Goal: Task Accomplishment & Management: Manage account settings

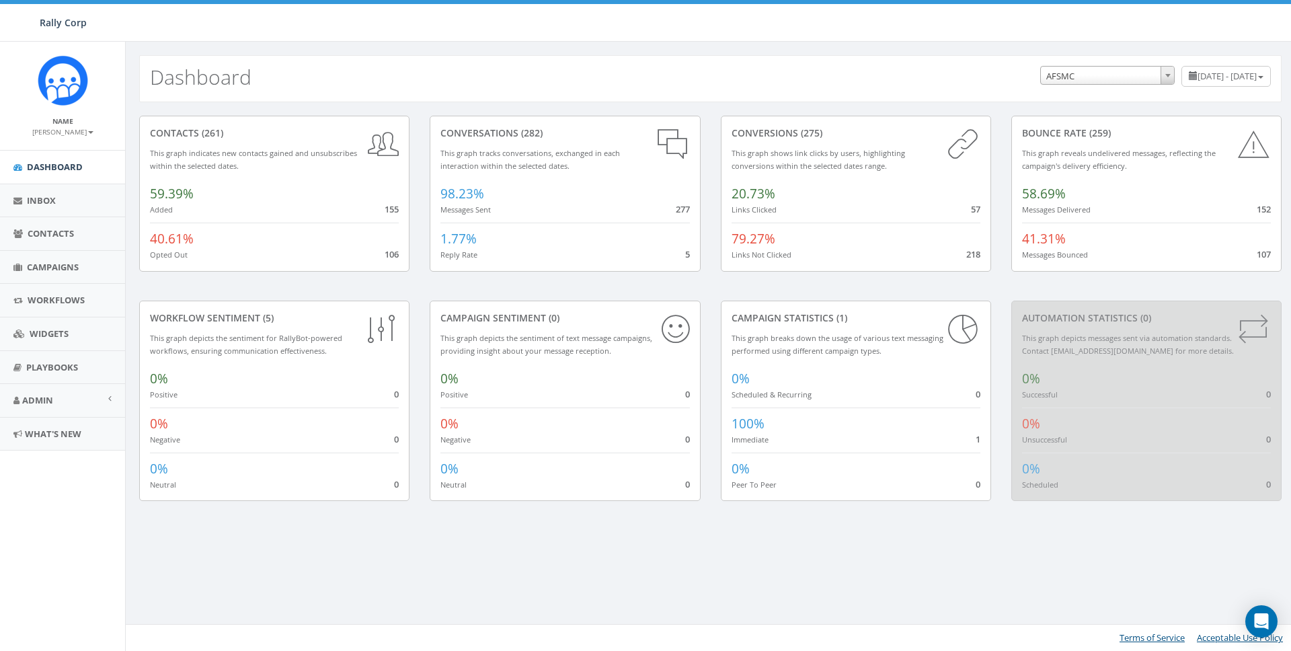
select select "588"
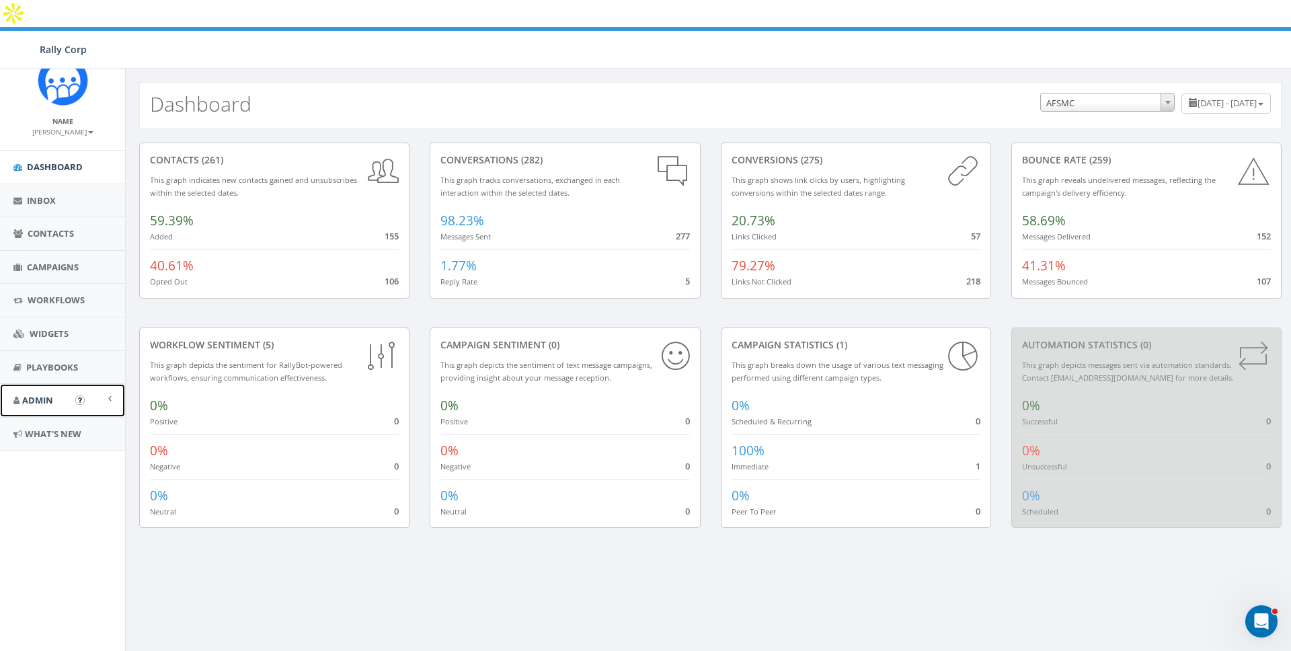
click at [48, 416] on link "Admin" at bounding box center [62, 400] width 125 height 33
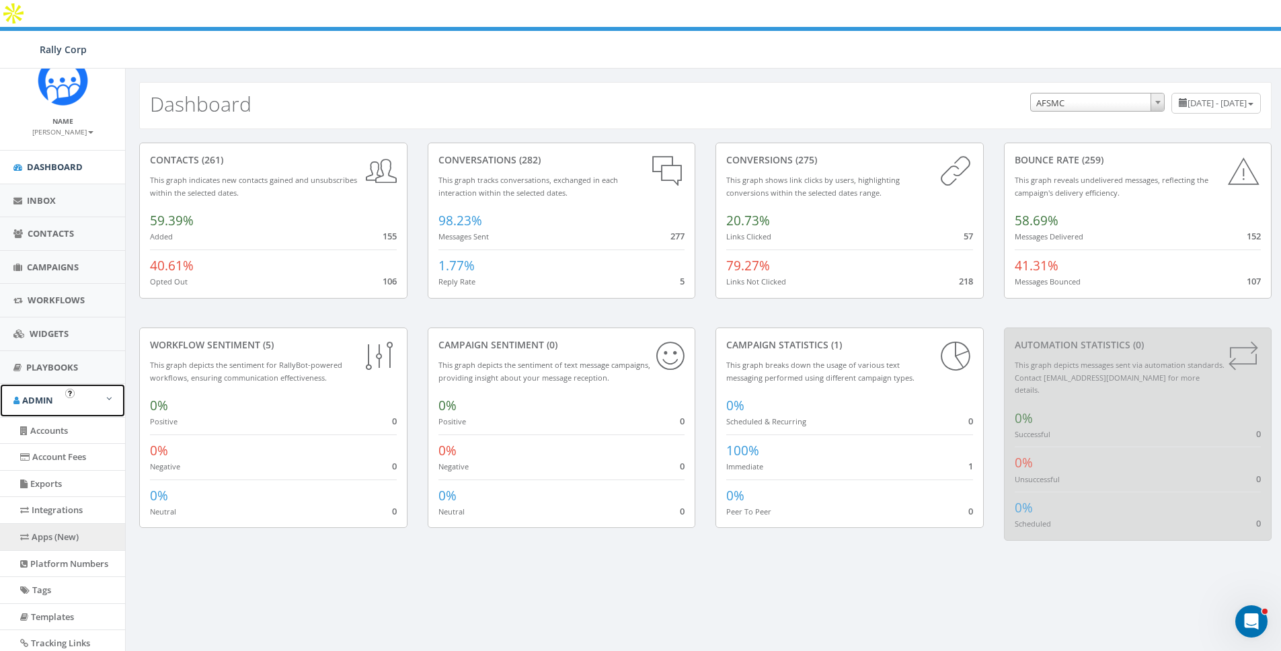
scroll to position [120, 0]
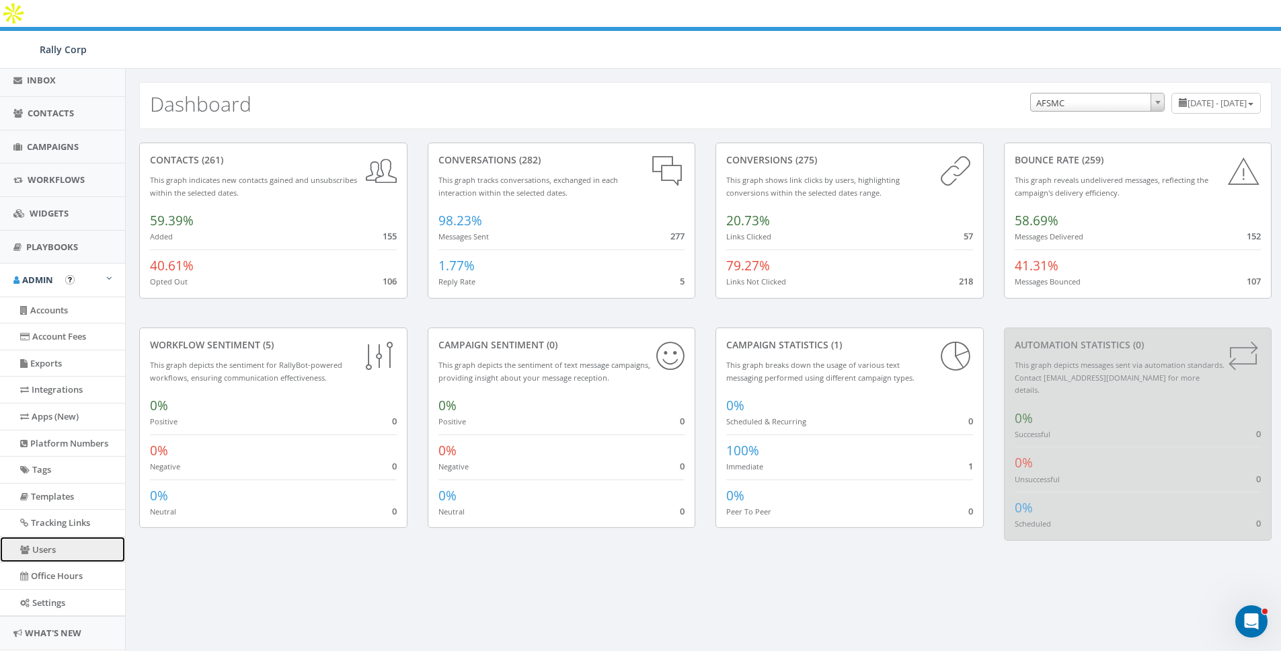
click at [43, 553] on link "Users" at bounding box center [62, 549] width 125 height 26
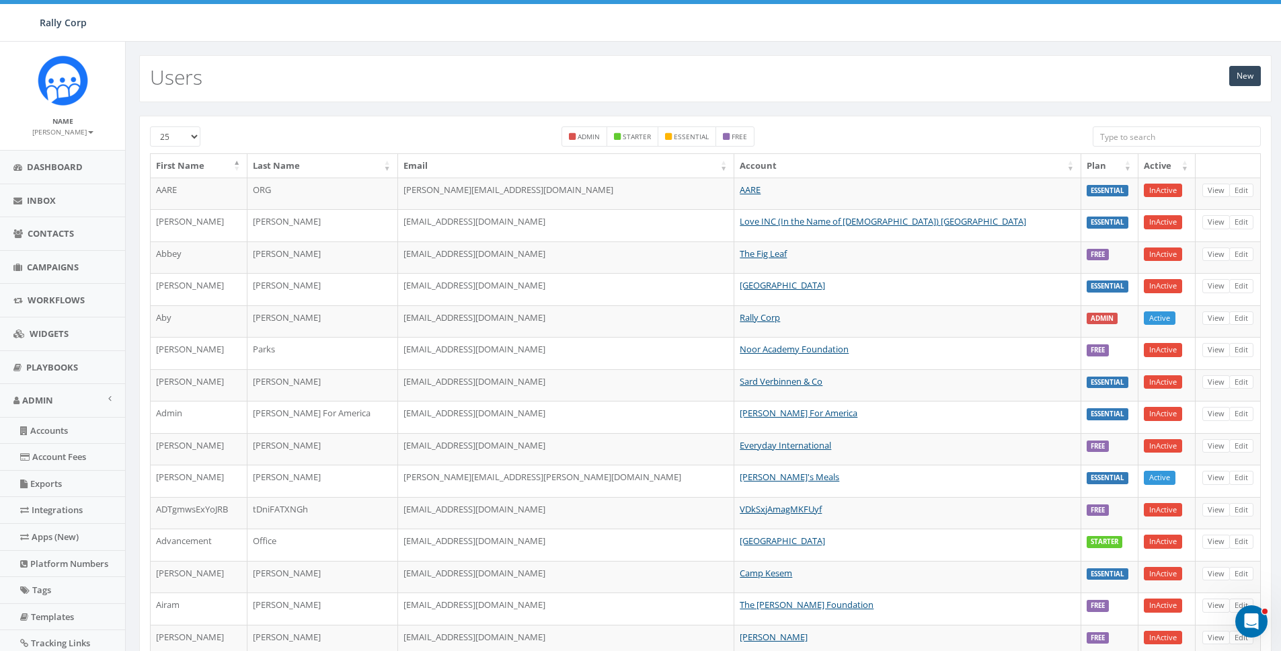
click at [1138, 128] on input "search" at bounding box center [1176, 136] width 168 height 20
paste input "lcrouch@abta.org"
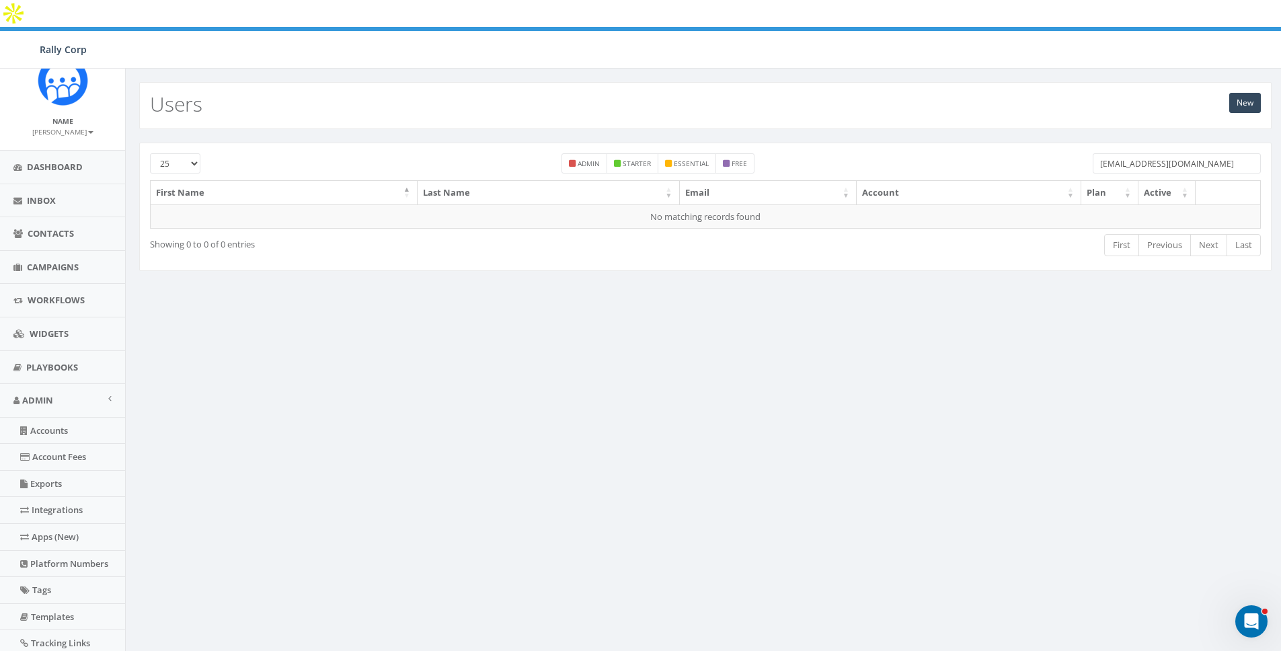
click at [1137, 153] on input "lcrouch@abta.org" at bounding box center [1176, 163] width 168 height 20
drag, startPoint x: 1131, startPoint y: 134, endPoint x: 1024, endPoint y: 130, distance: 107.6
click at [1024, 153] on div "25 50 100 admin starter essential free lcrouch@abta.org" at bounding box center [705, 166] width 1131 height 27
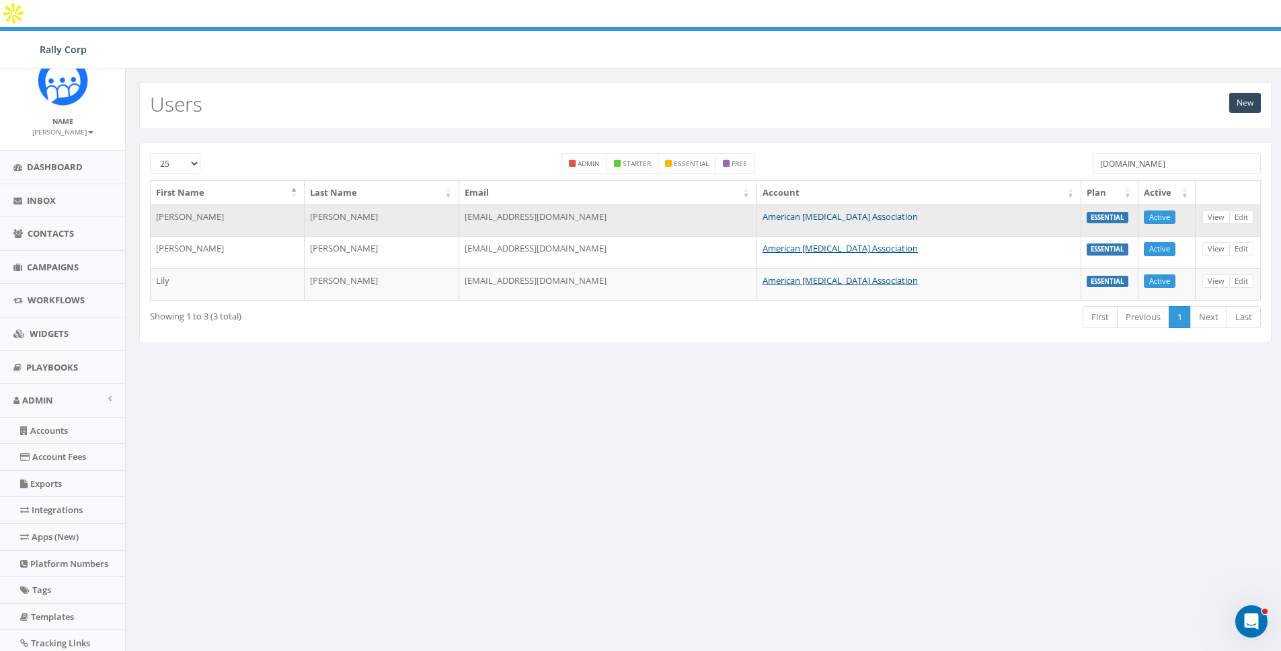
type input "abta.org"
click at [762, 210] on link "American [MEDICAL_DATA] Association" at bounding box center [839, 216] width 155 height 12
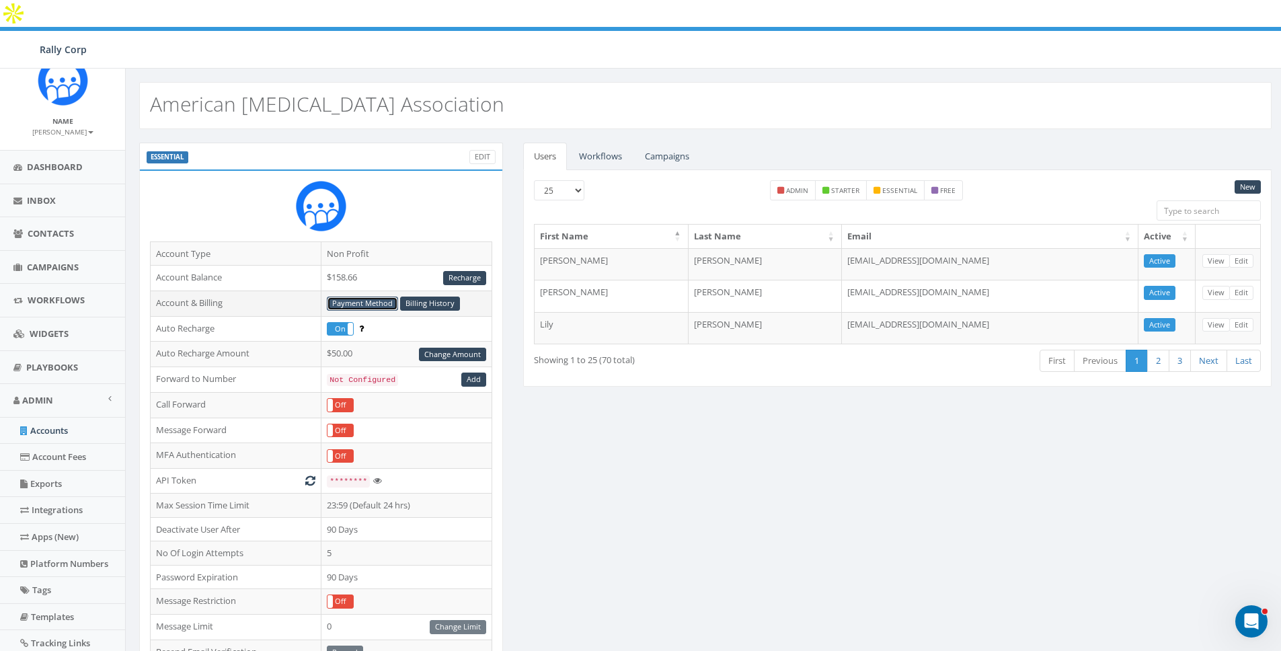
click at [347, 296] on link "Payment Method" at bounding box center [362, 303] width 71 height 14
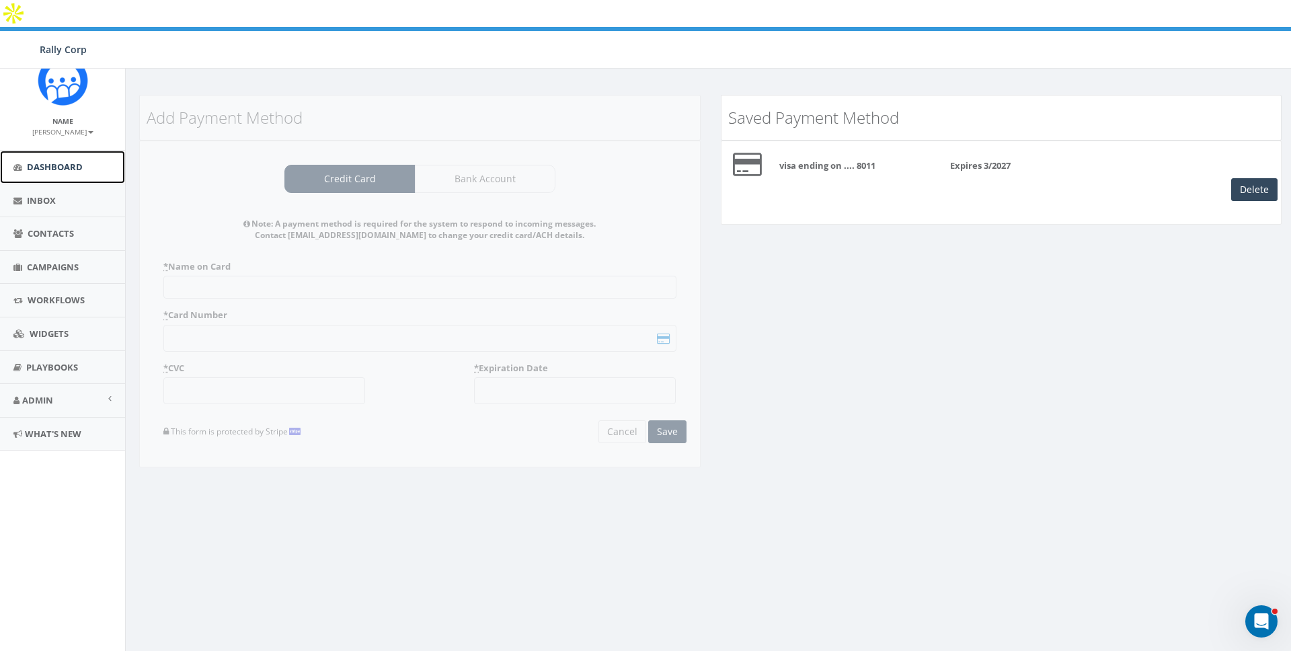
click at [46, 159] on link "Dashboard" at bounding box center [62, 167] width 125 height 33
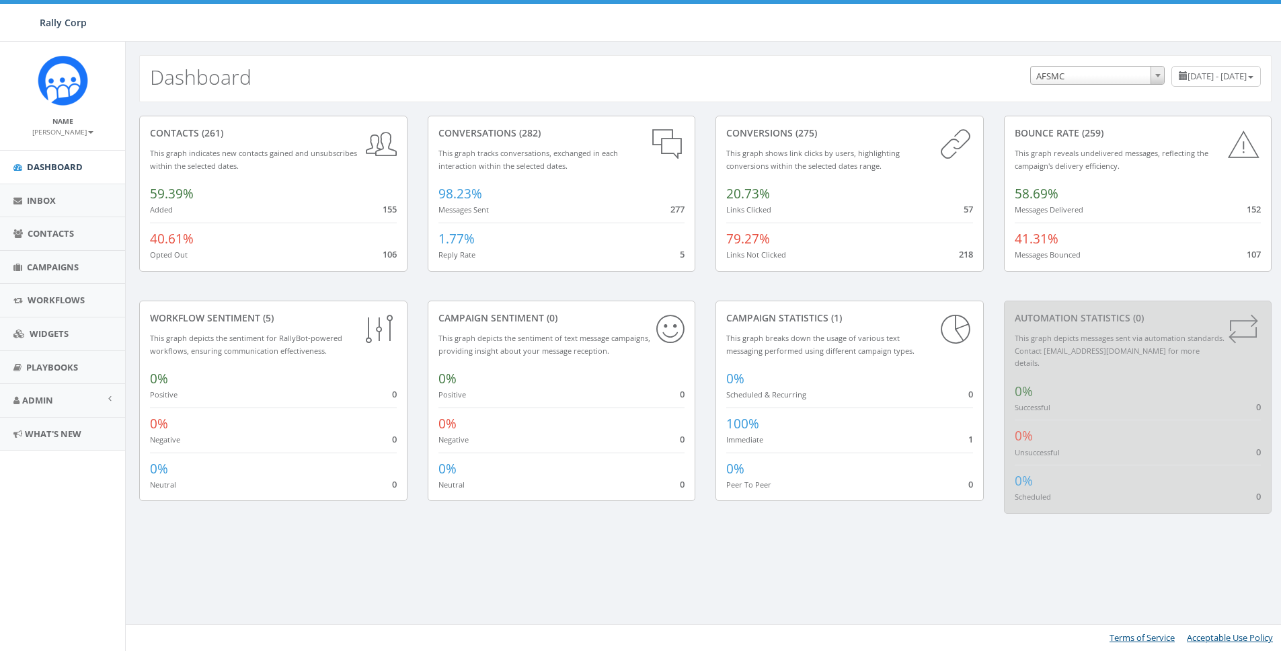
select select "588"
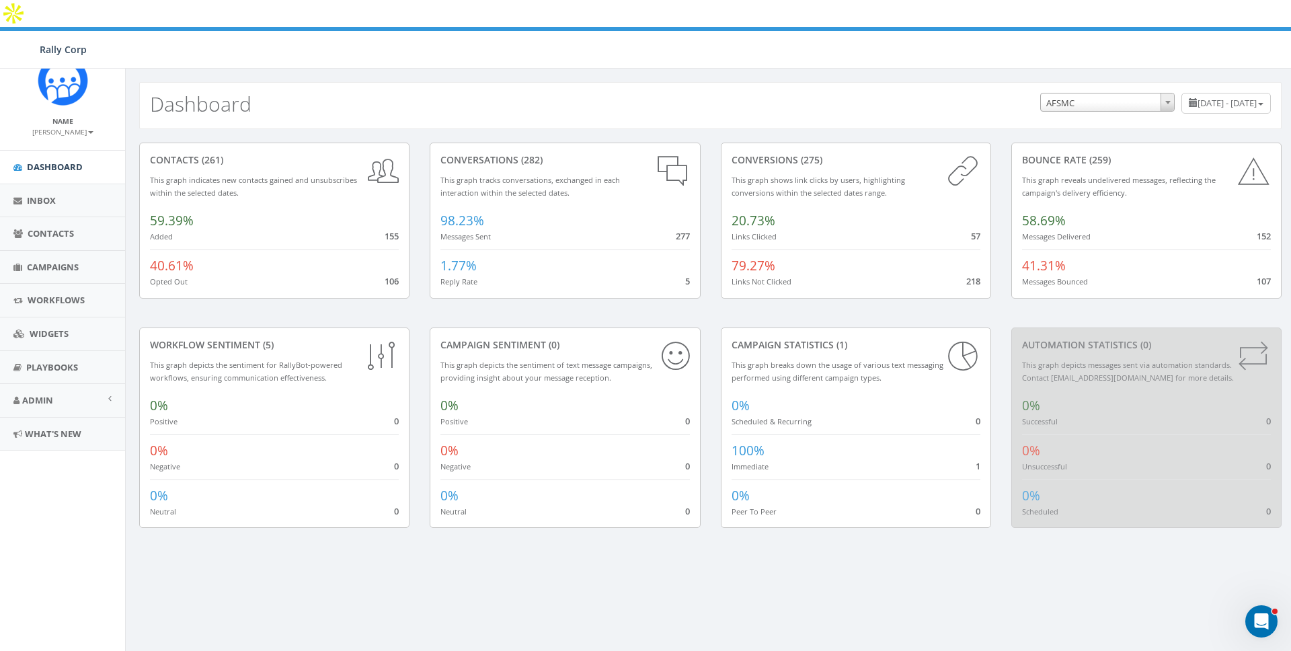
click at [97, 134] on div "James Martin Profile Sign Out" at bounding box center [62, 131] width 98 height 11
click at [56, 134] on small "[PERSON_NAME]" at bounding box center [62, 131] width 61 height 9
click at [52, 150] on link "Profile" at bounding box center [67, 152] width 106 height 17
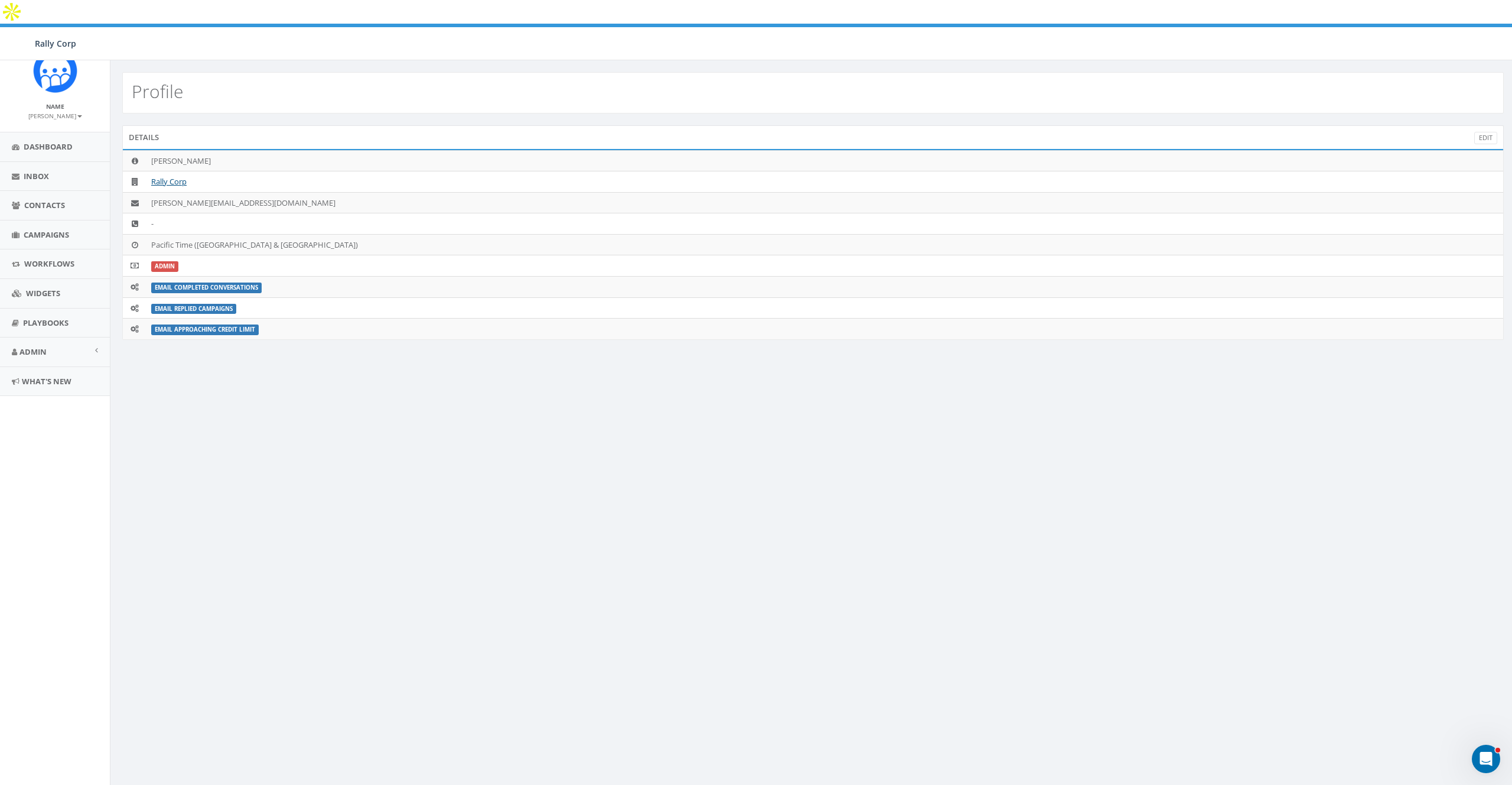
click at [368, 458] on div "Profile Details Edit [PERSON_NAME] Rally Corp [PERSON_NAME][EMAIL_ADDRESS][DOMA…" at bounding box center [813, 434] width 1406 height 748
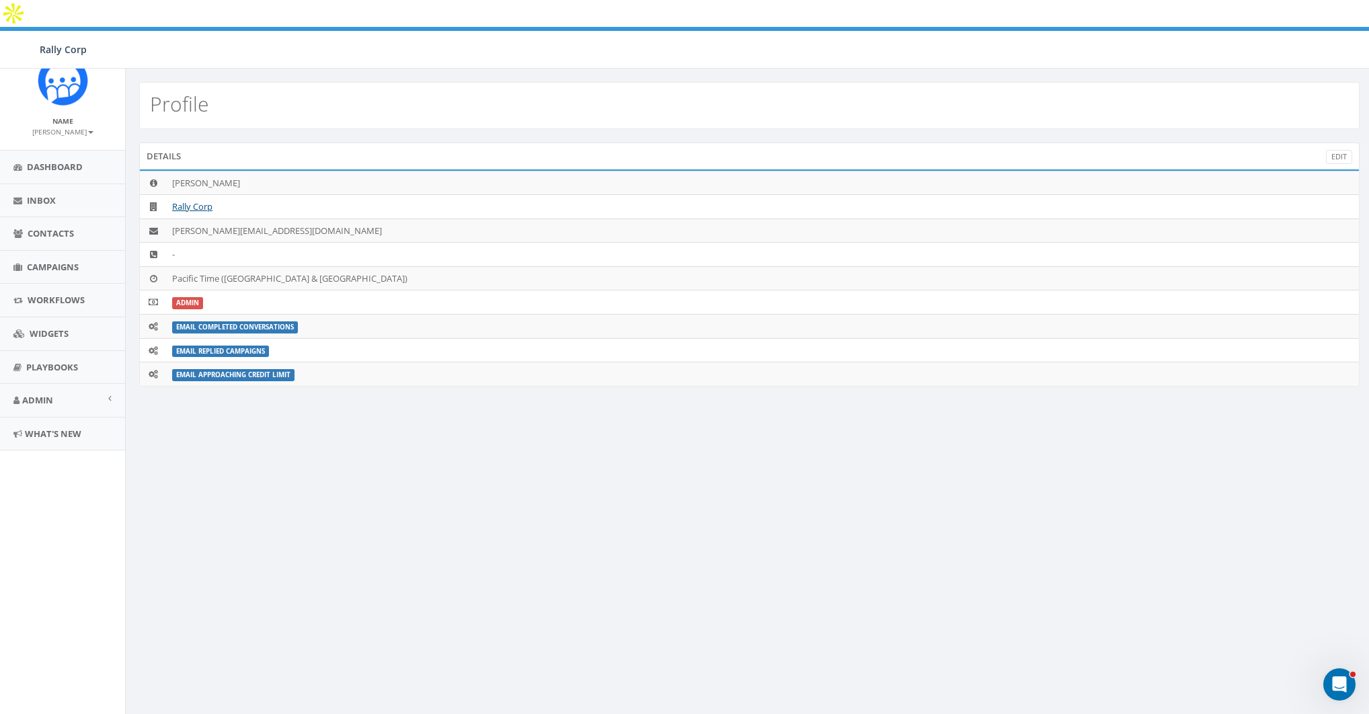
click at [419, 453] on div "Profile Details Edit [PERSON_NAME] Rally Corp [PERSON_NAME][EMAIL_ADDRESS][DOMA…" at bounding box center [749, 454] width 1248 height 770
click at [69, 134] on small "[PERSON_NAME]" at bounding box center [62, 131] width 61 height 9
click at [61, 156] on link "Profile" at bounding box center [67, 152] width 106 height 17
drag, startPoint x: 140, startPoint y: 228, endPoint x: 200, endPoint y: 227, distance: 59.8
click at [200, 243] on tr "-" at bounding box center [753, 255] width 1227 height 24
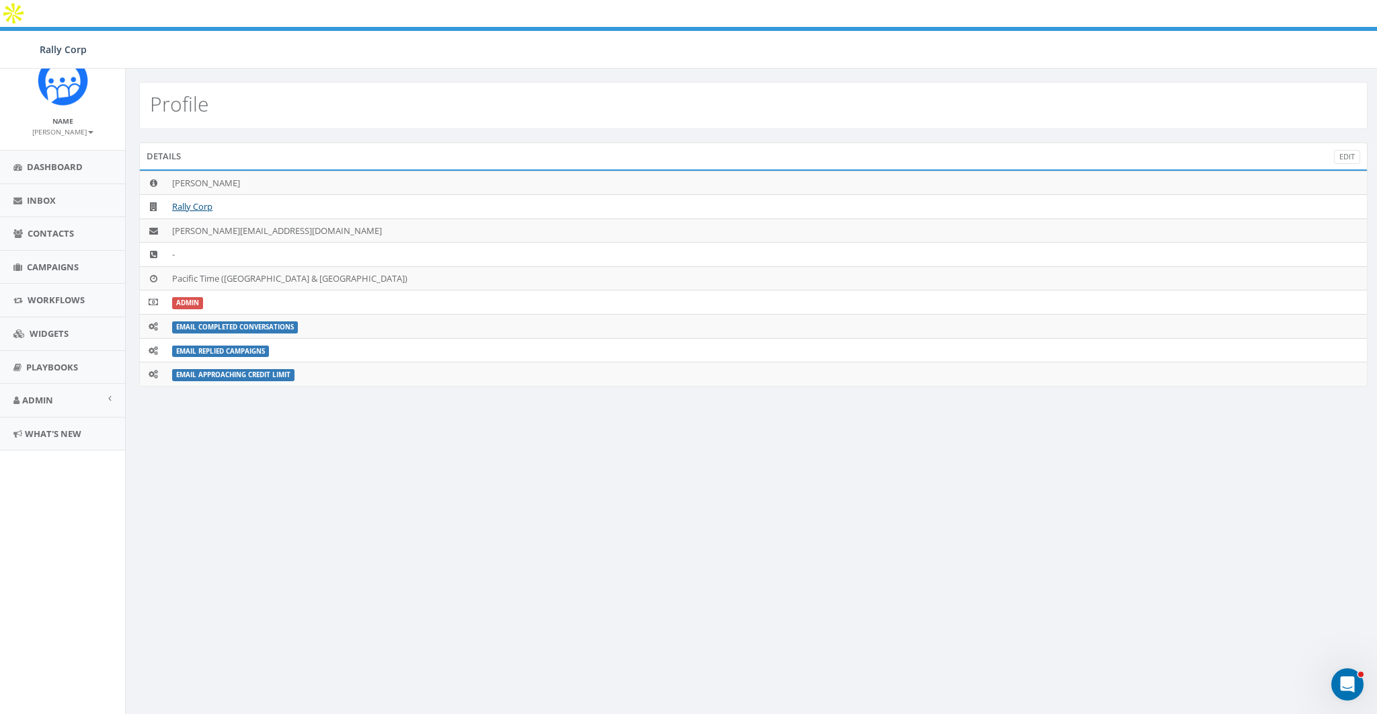
click at [497, 415] on div "Profile Details Edit James Martin Rally Corp james@rallycorp.com - Pacific Time…" at bounding box center [753, 405] width 1256 height 672
click at [46, 394] on span "Admin" at bounding box center [37, 400] width 31 height 12
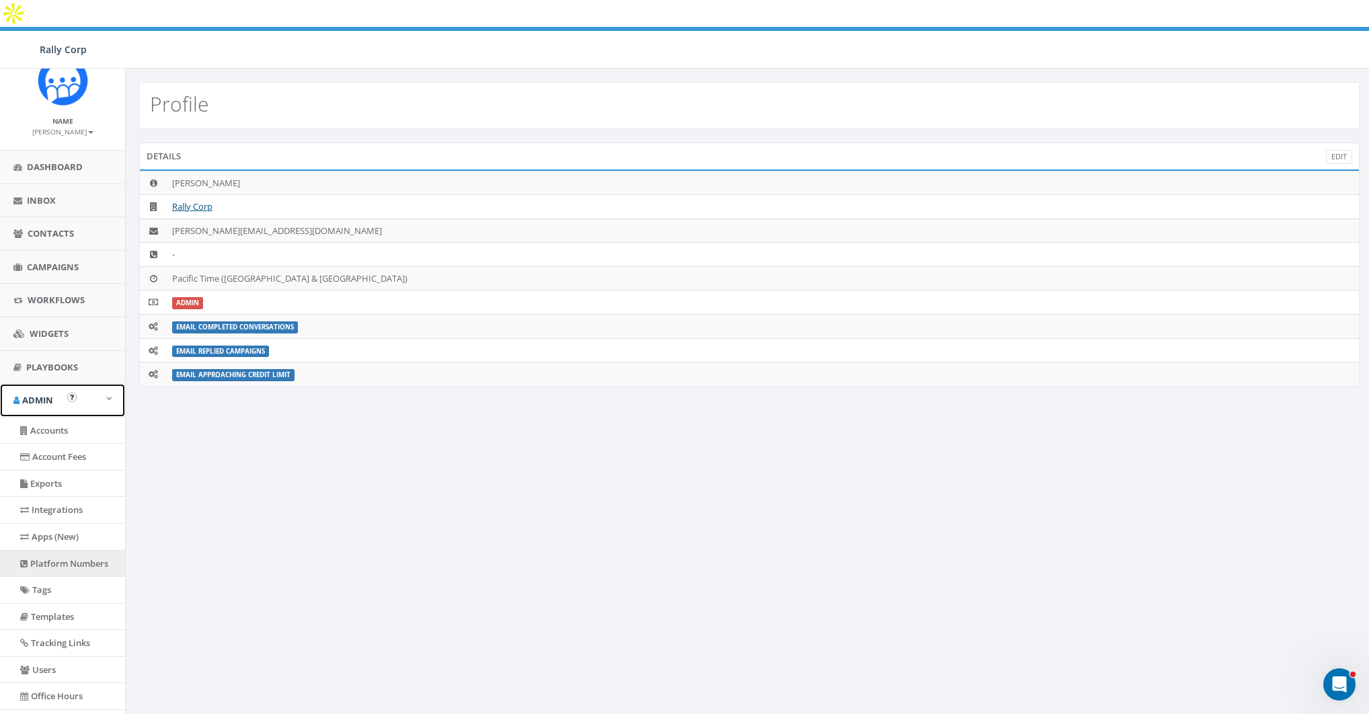
scroll to position [86, 0]
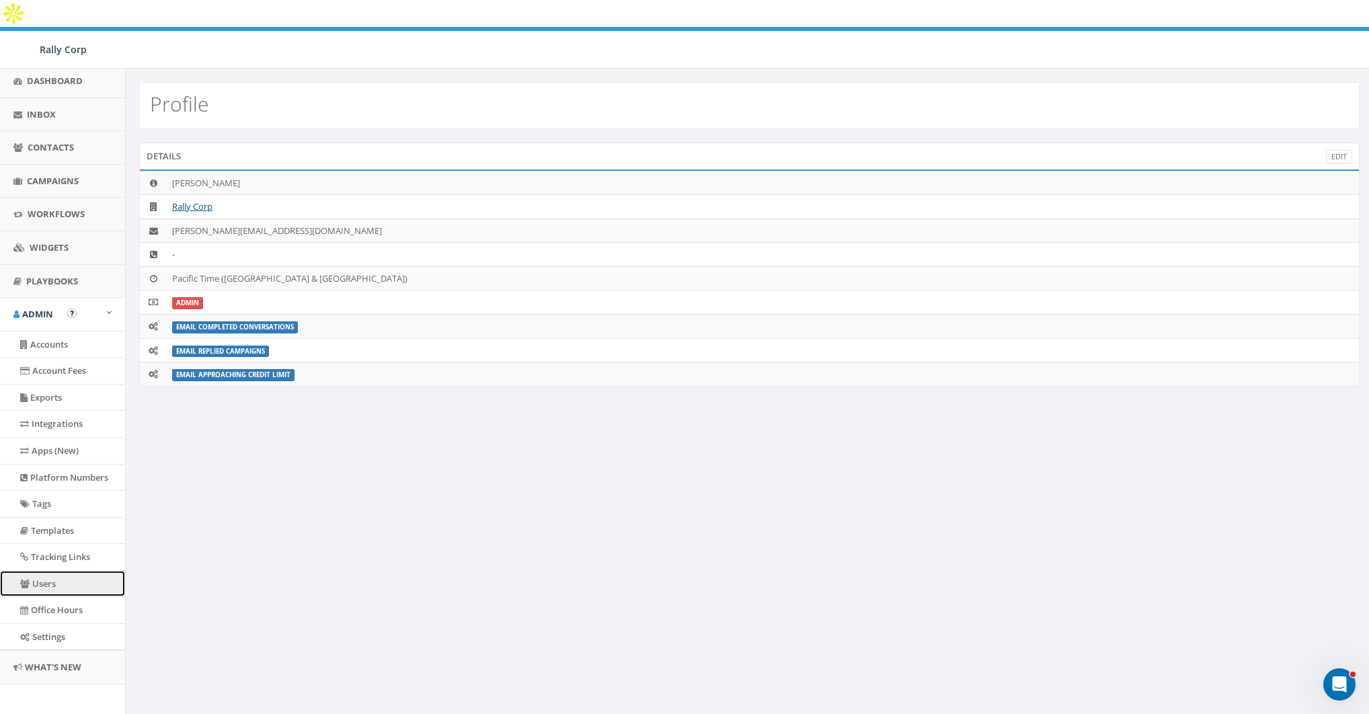
click at [34, 580] on link "Users" at bounding box center [62, 584] width 125 height 26
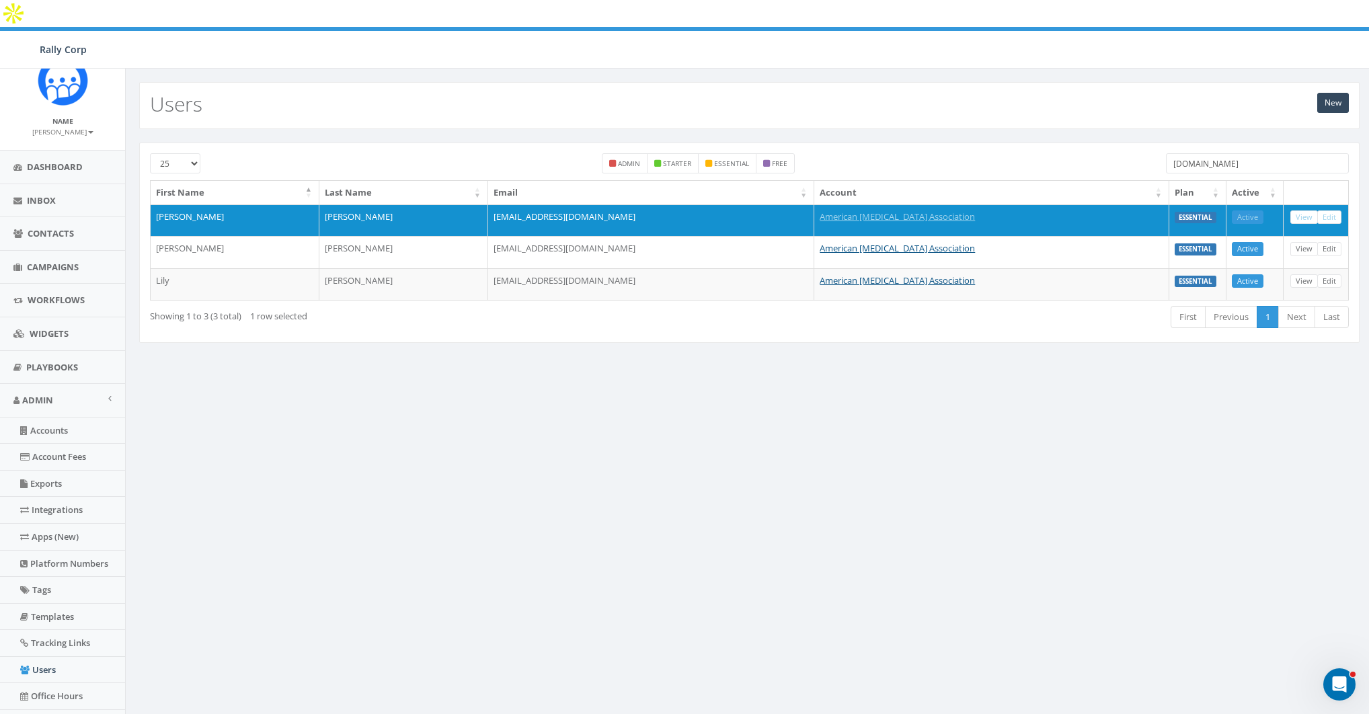
click at [69, 128] on small "[PERSON_NAME]" at bounding box center [62, 131] width 61 height 9
click at [266, 348] on div "New Users 25 50 100 admin starter essential free [DOMAIN_NAME] First Name Last …" at bounding box center [749, 450] width 1248 height 763
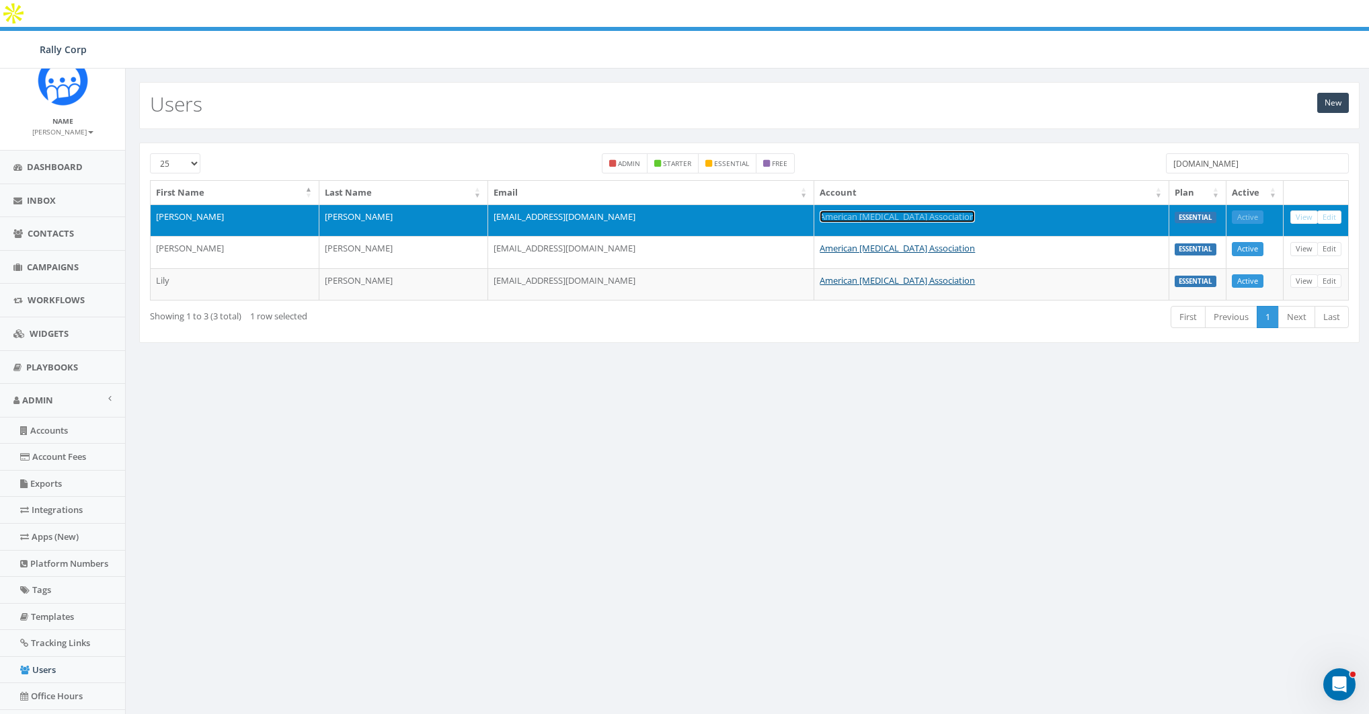
click at [848, 210] on link "American [MEDICAL_DATA] Association" at bounding box center [896, 216] width 155 height 12
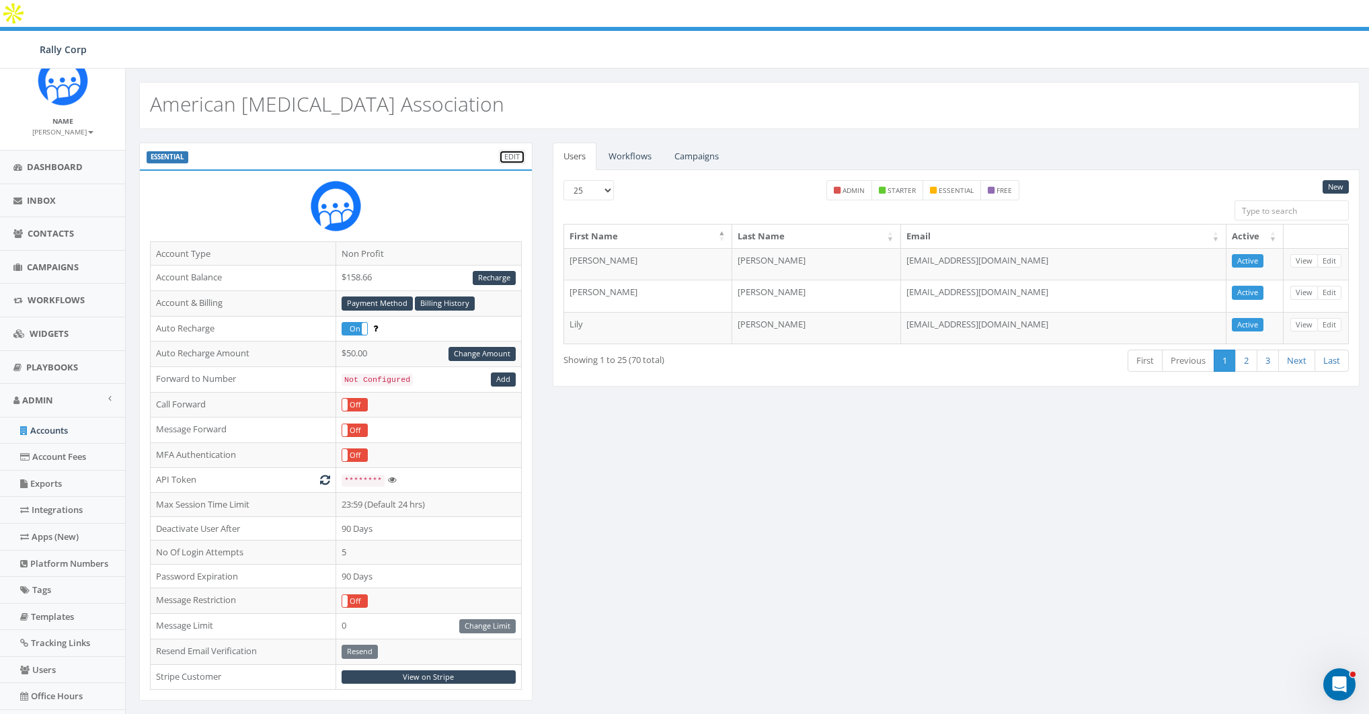
click at [509, 150] on link "Edit" at bounding box center [512, 157] width 26 height 14
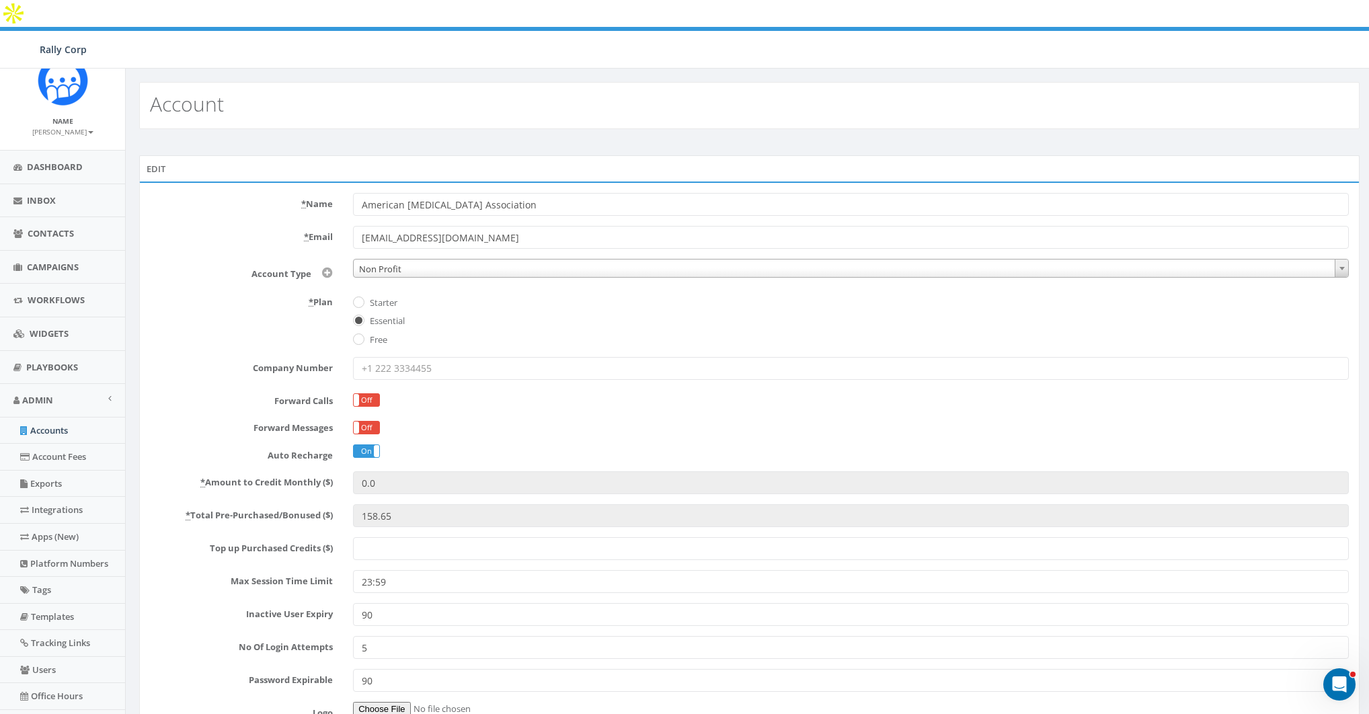
scroll to position [86, 0]
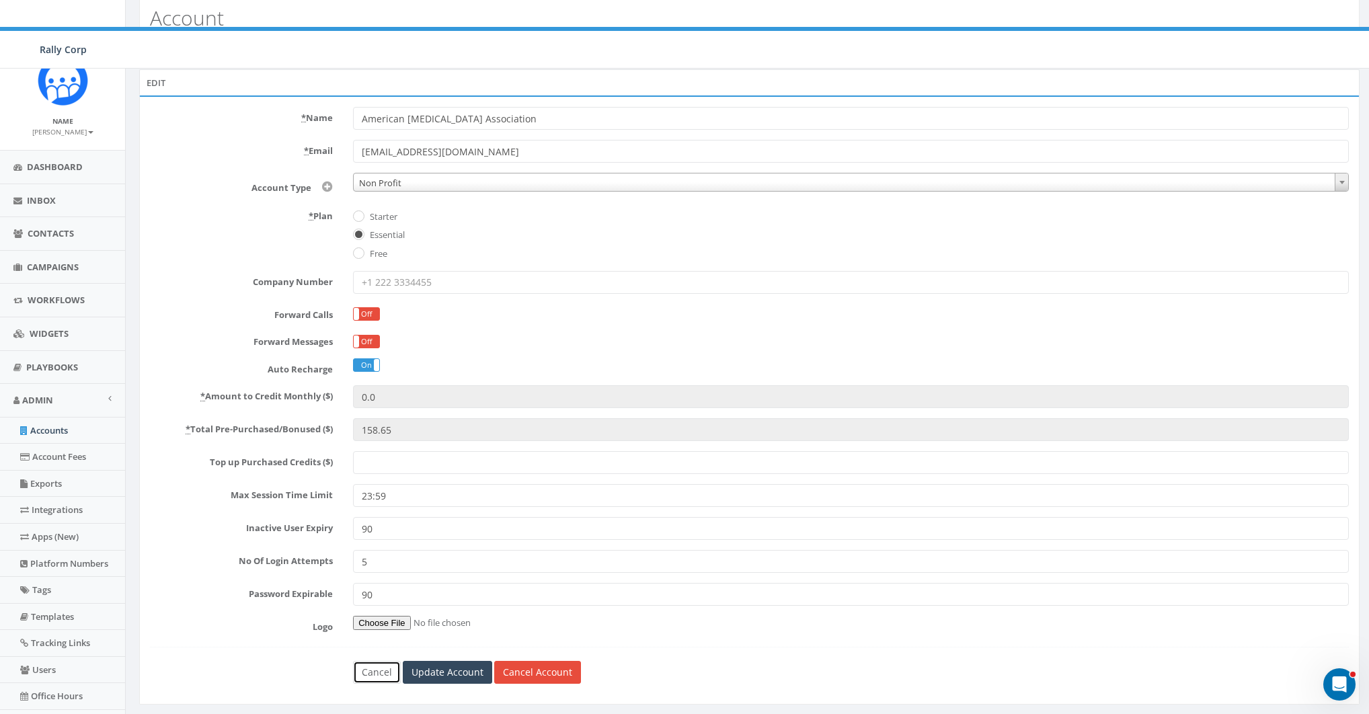
click at [374, 661] on link "Cancel" at bounding box center [377, 672] width 48 height 23
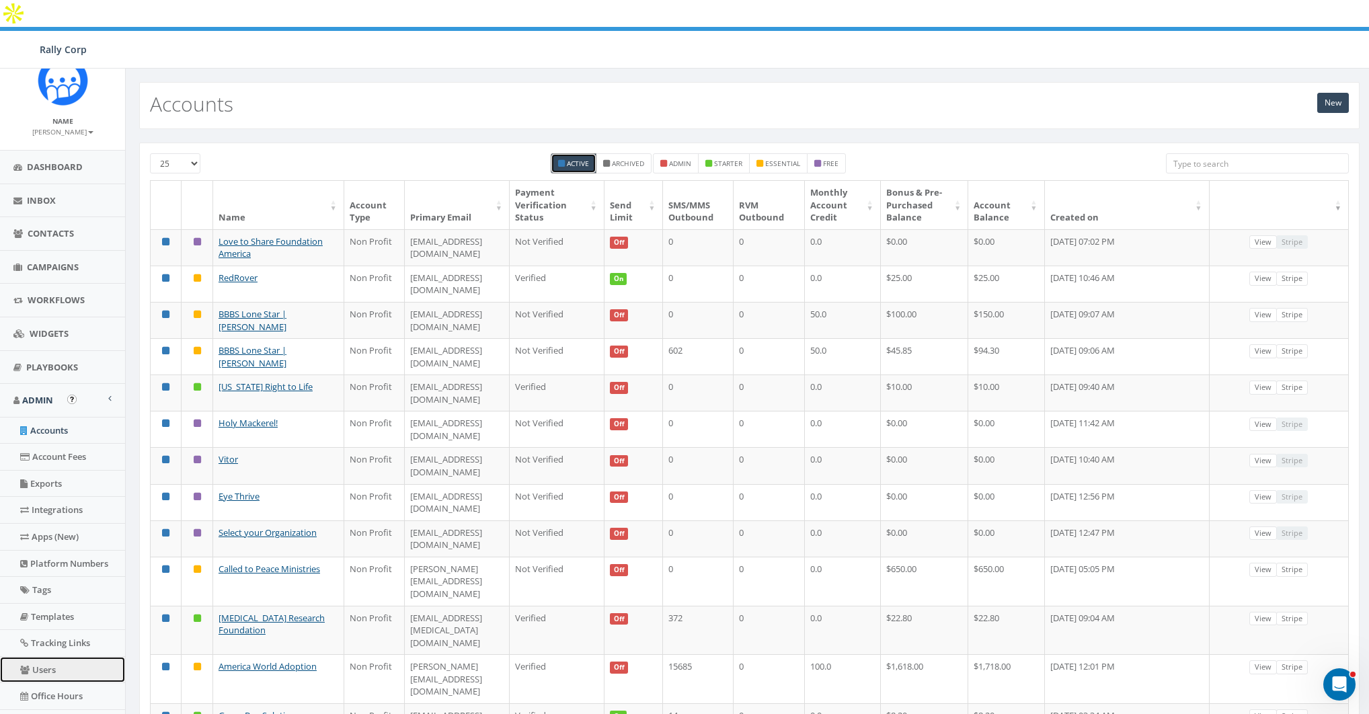
click at [65, 669] on link "Users" at bounding box center [62, 670] width 125 height 26
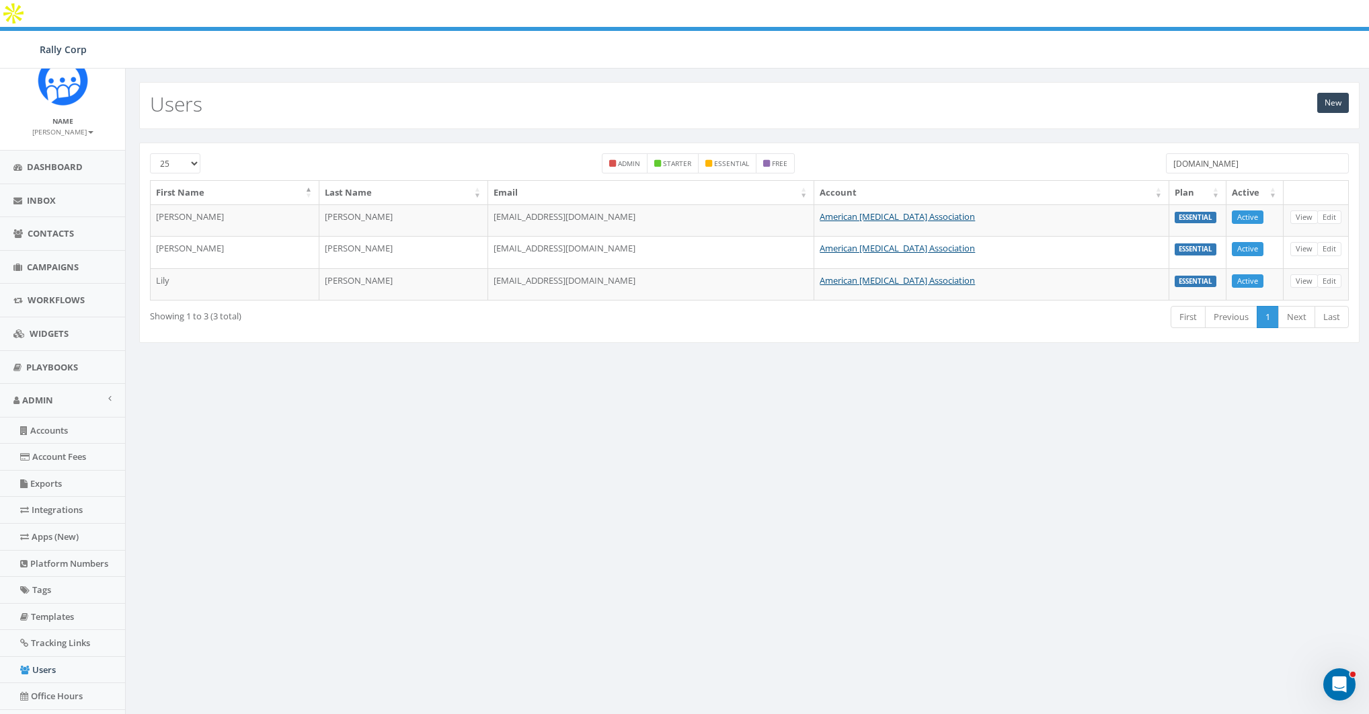
click at [1200, 153] on input "[DOMAIN_NAME]" at bounding box center [1257, 163] width 183 height 20
click at [1200, 153] on input "abta.org" at bounding box center [1257, 163] width 183 height 20
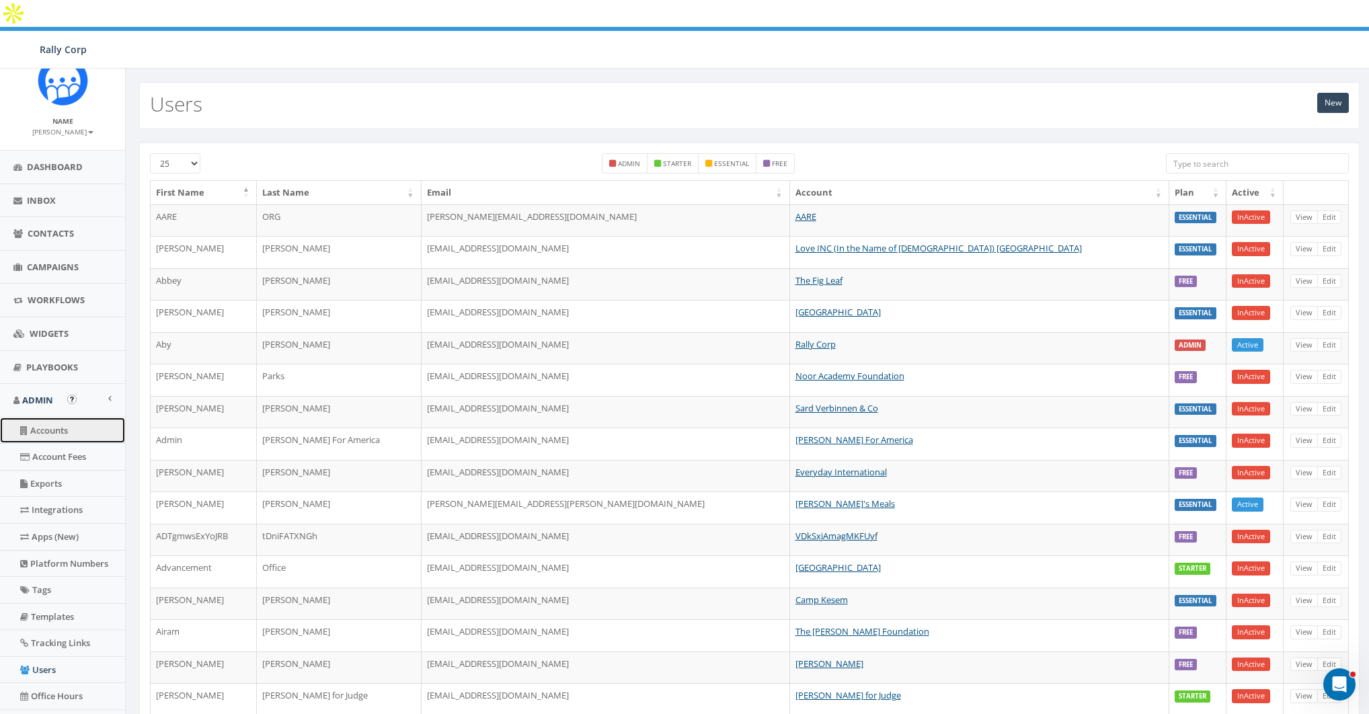
click at [54, 438] on link "Accounts" at bounding box center [62, 430] width 125 height 26
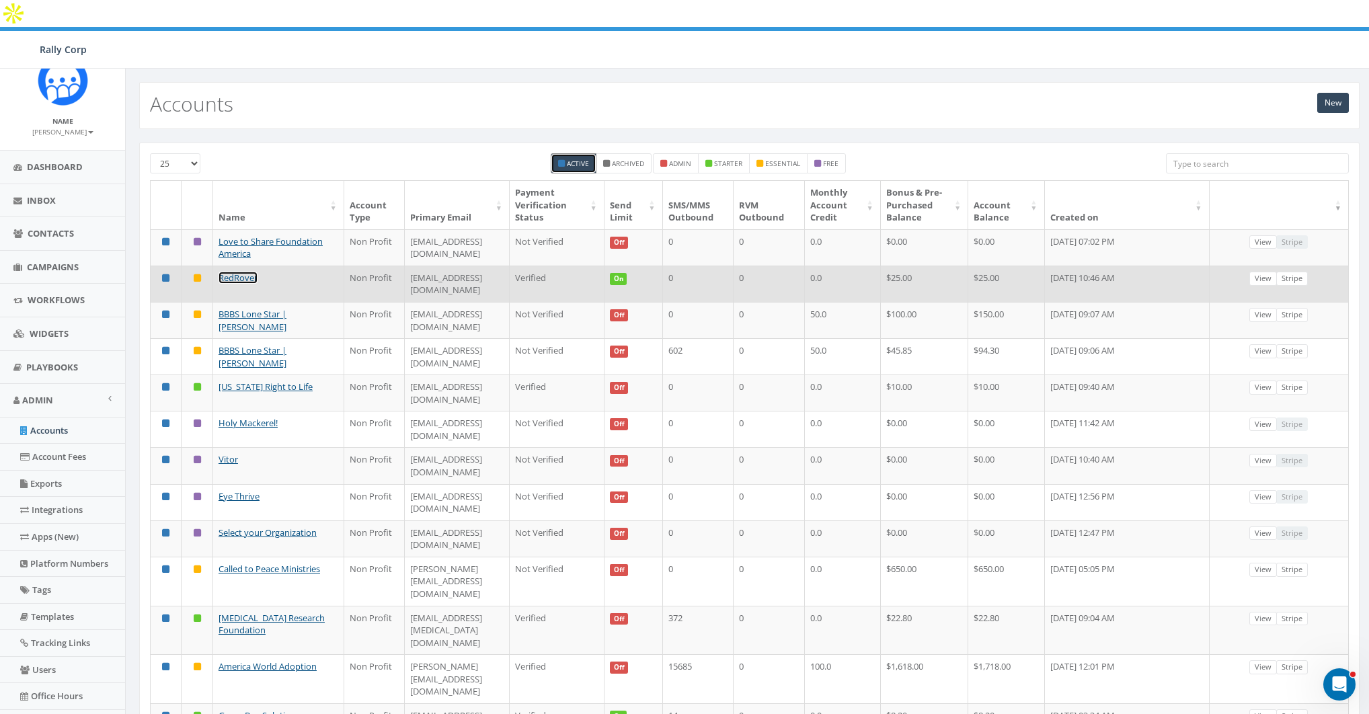
click at [241, 272] on link "RedRover" at bounding box center [237, 278] width 39 height 12
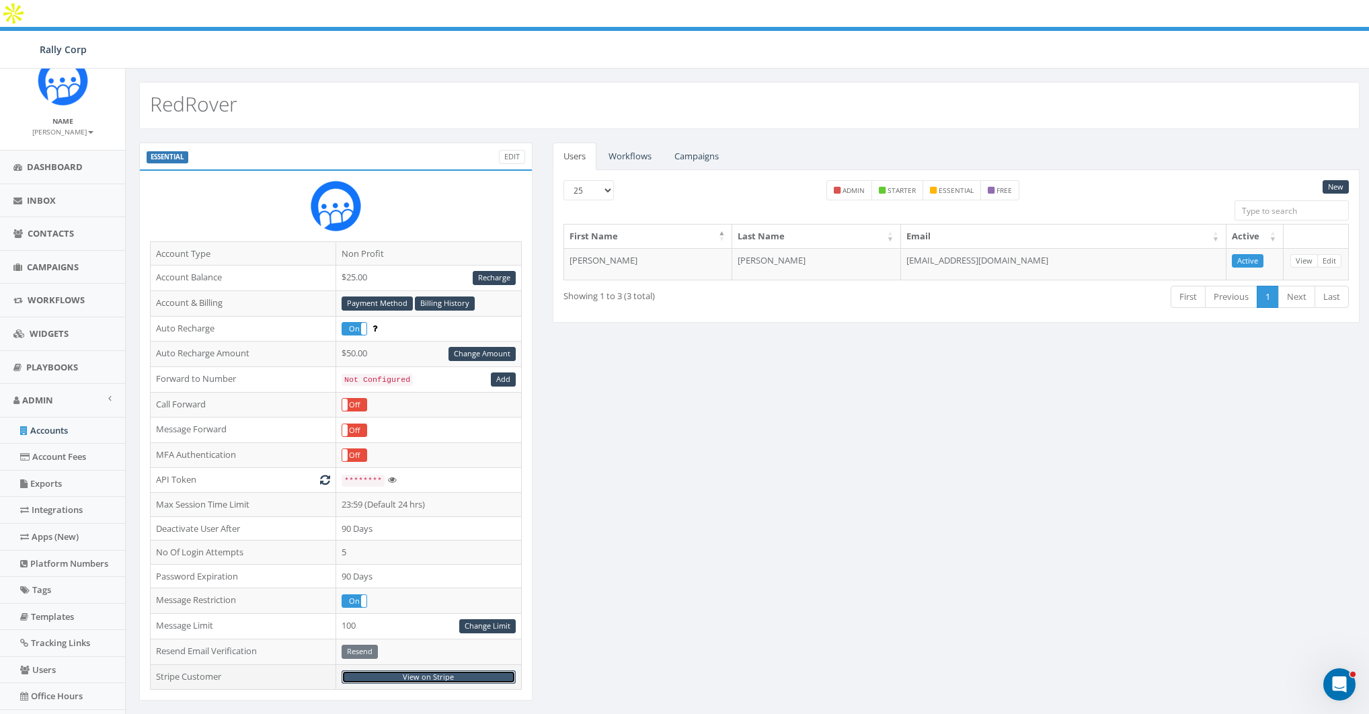
click at [430, 670] on link "View on Stripe" at bounding box center [428, 677] width 174 height 14
click at [52, 665] on link "Users" at bounding box center [62, 670] width 125 height 26
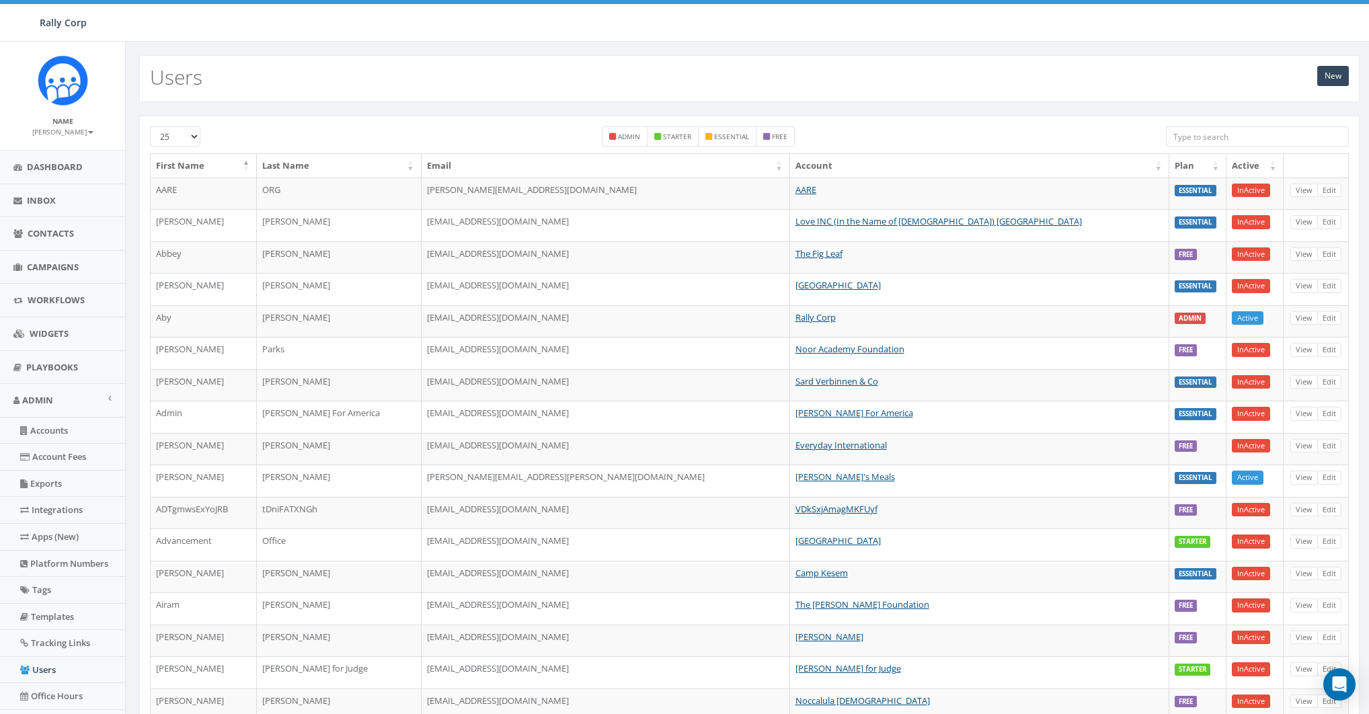
click at [1193, 147] on div at bounding box center [1257, 138] width 183 height 24
click at [1189, 140] on input "search" at bounding box center [1257, 136] width 183 height 20
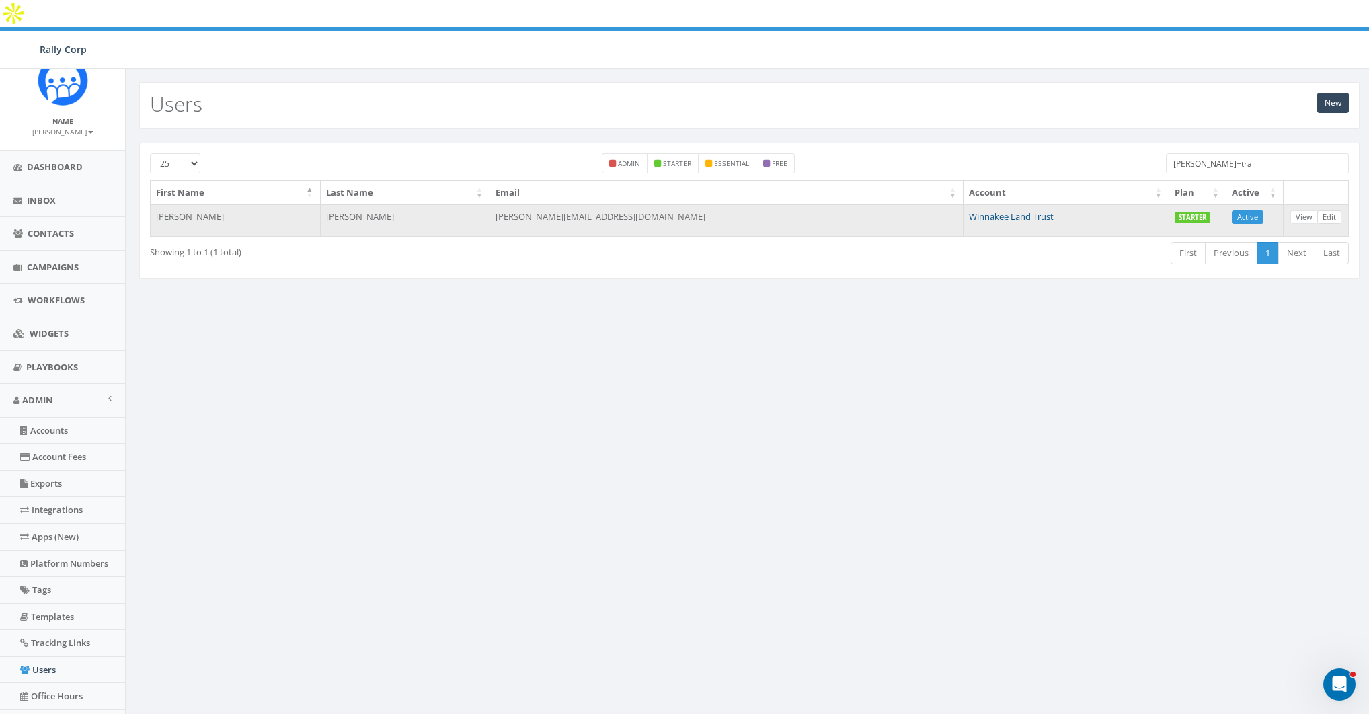
type input "james+tra"
click at [1335, 210] on link "Edit" at bounding box center [1329, 217] width 24 height 14
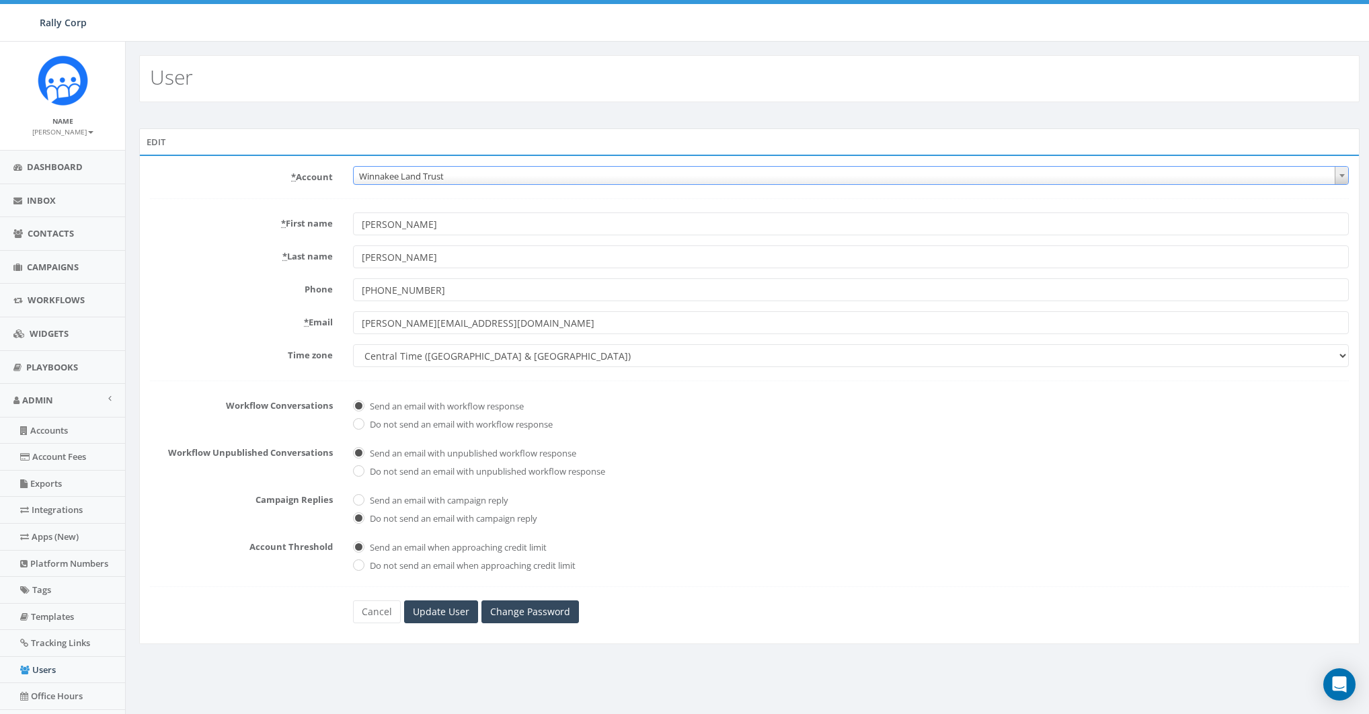
click at [483, 171] on span "Winnakee Land Trust" at bounding box center [851, 176] width 994 height 19
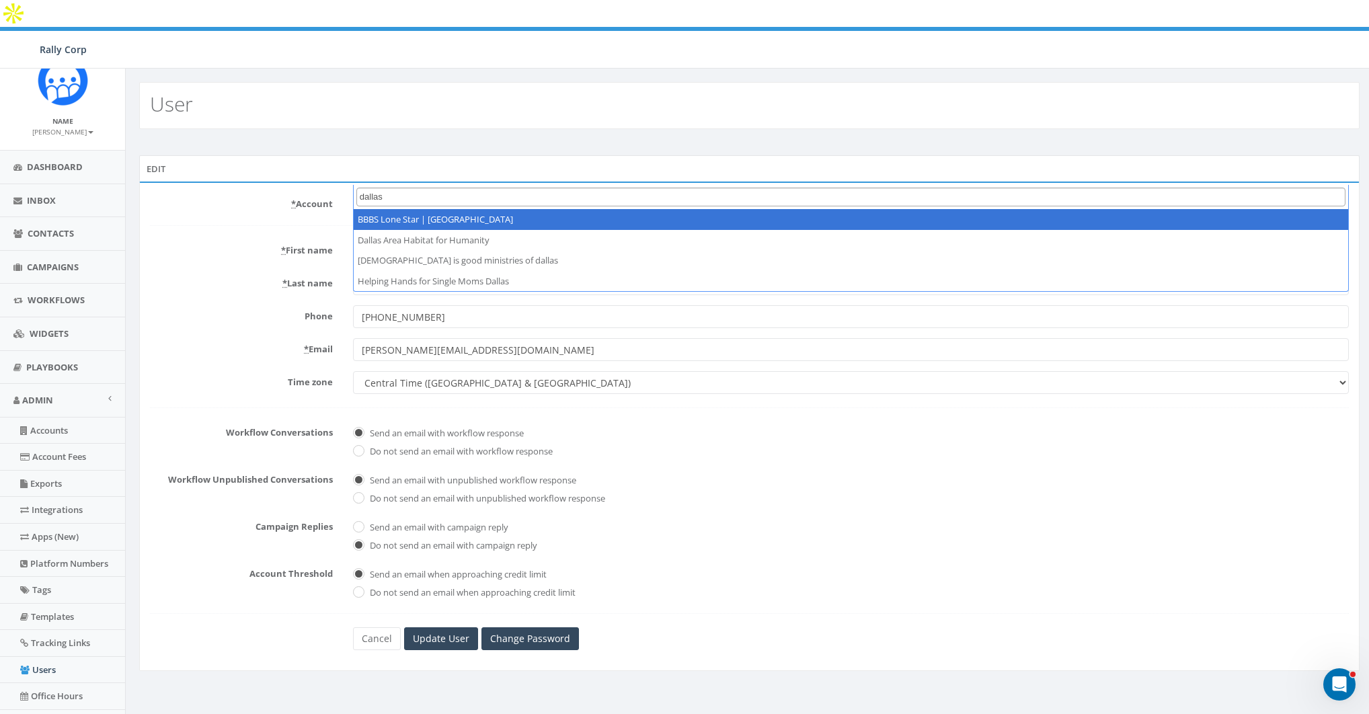
type input "dallas"
select select "1365"
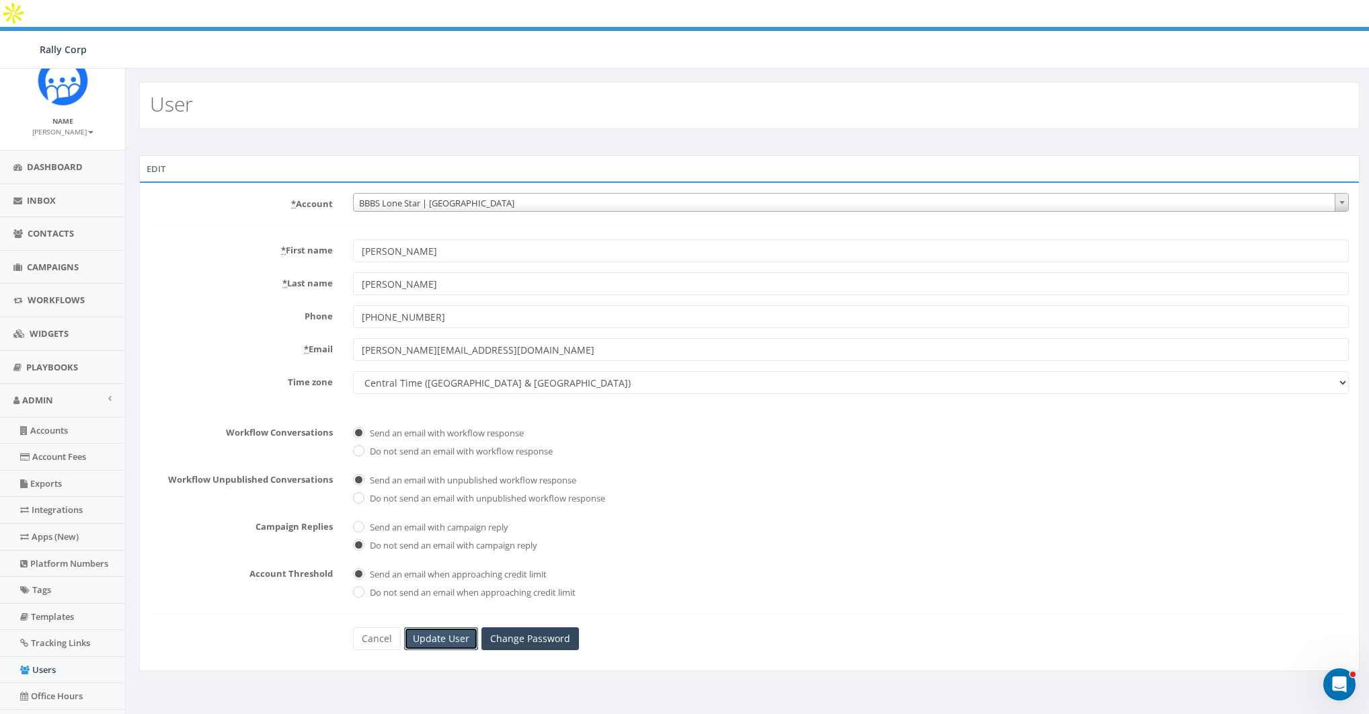
click at [452, 627] on input "Update User" at bounding box center [441, 638] width 74 height 23
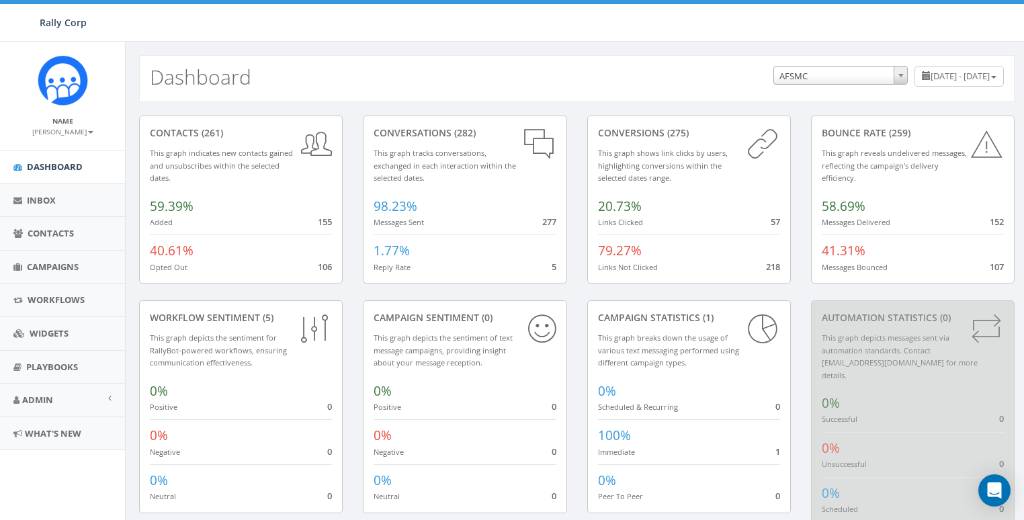
select select "588"
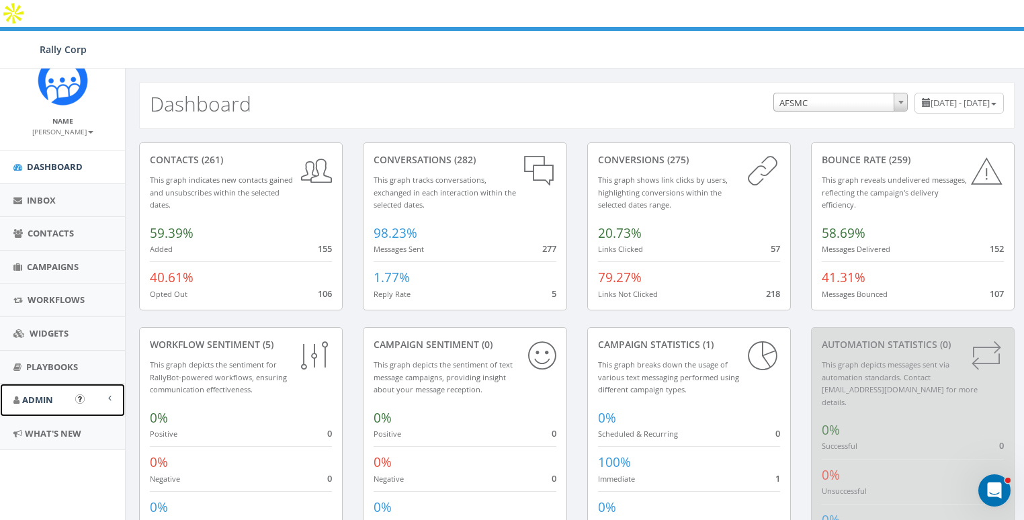
click at [41, 398] on span "Admin" at bounding box center [37, 400] width 31 height 12
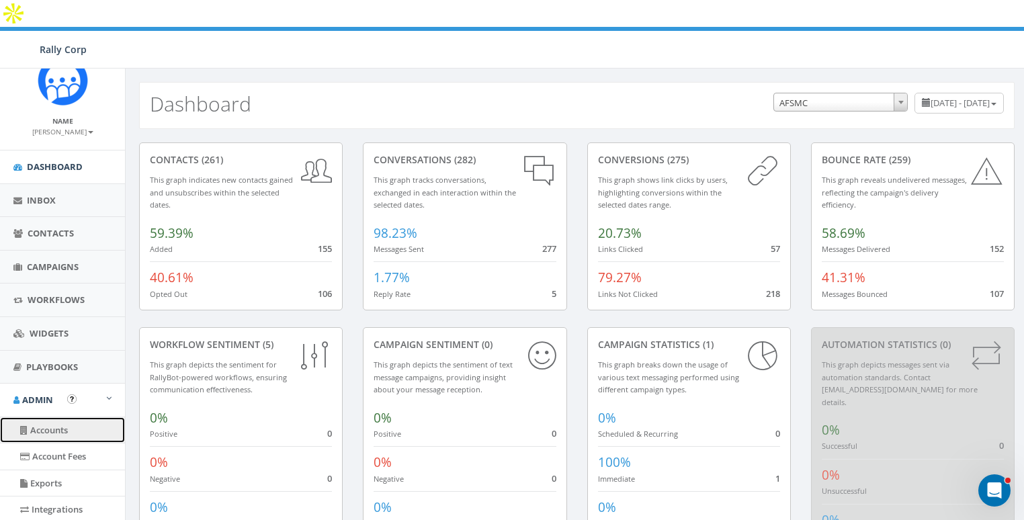
click at [56, 431] on link "Accounts" at bounding box center [62, 430] width 125 height 26
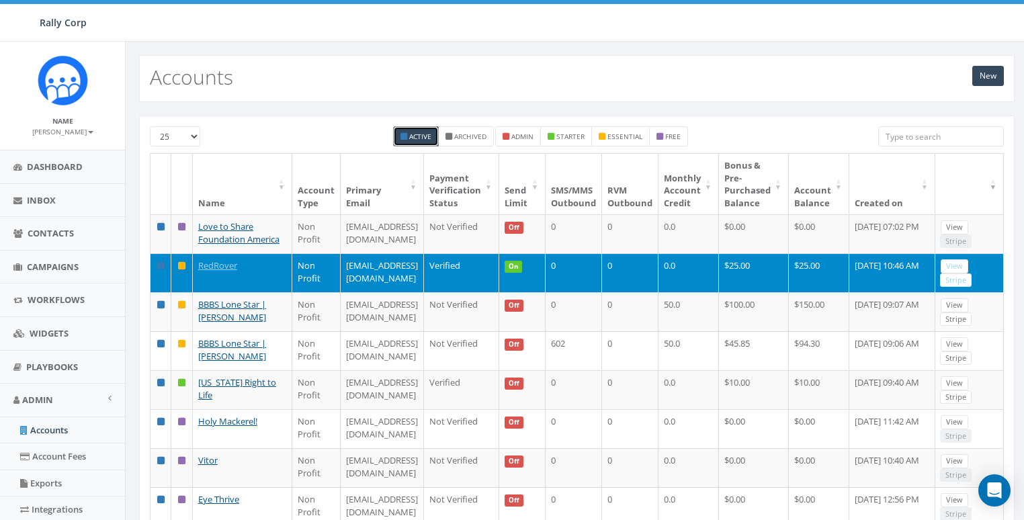
click at [910, 127] on input "search" at bounding box center [942, 136] width 126 height 20
paste input "and"
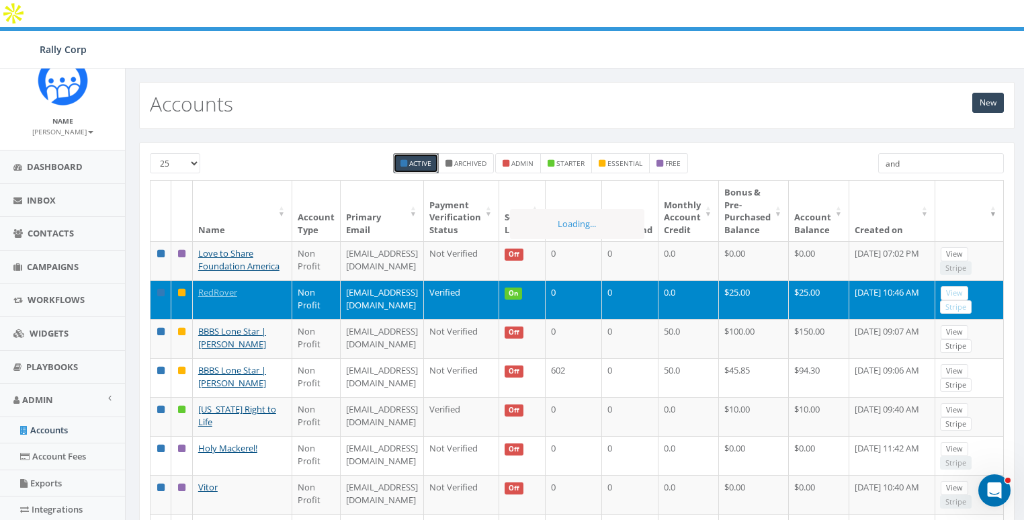
paste input "Riverstone Bookstore"
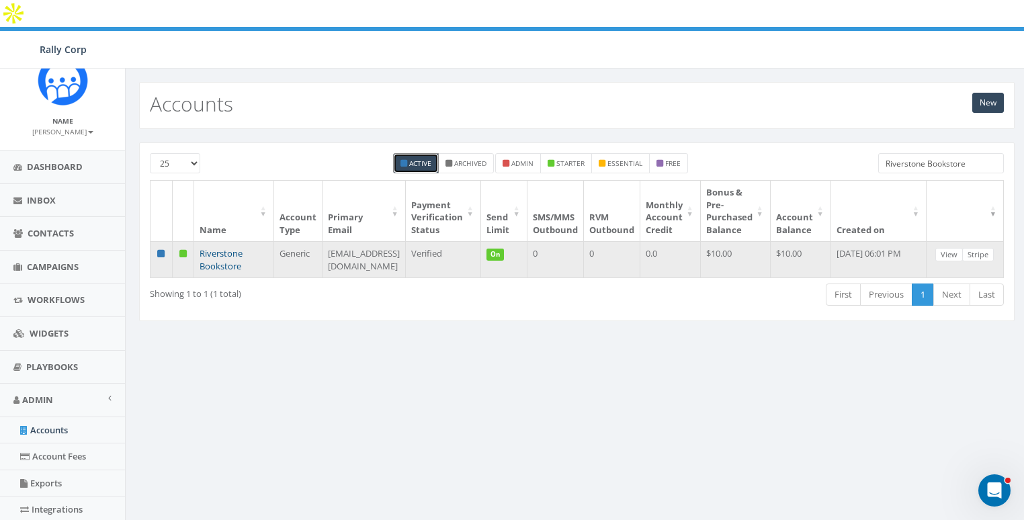
type input "Riverstone Bookstore"
click at [226, 247] on link "Riverstone Bookstore" at bounding box center [221, 259] width 43 height 25
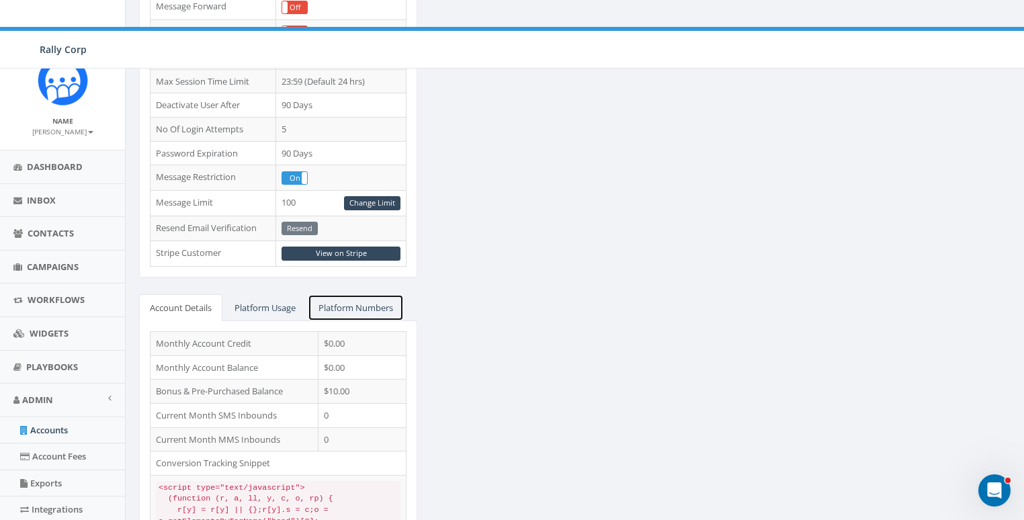
click at [359, 294] on link "Platform Numbers" at bounding box center [356, 308] width 96 height 28
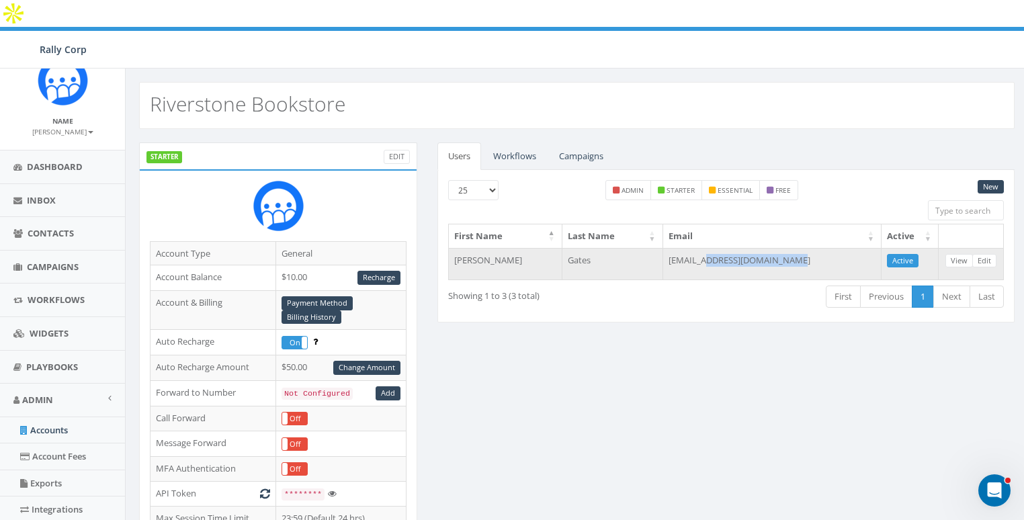
drag, startPoint x: 713, startPoint y: 232, endPoint x: 843, endPoint y: 234, distance: 130.4
click at [843, 248] on td "[EMAIL_ADDRESS][DOMAIN_NAME]" at bounding box center [772, 264] width 218 height 32
copy td "[DOMAIN_NAME]"
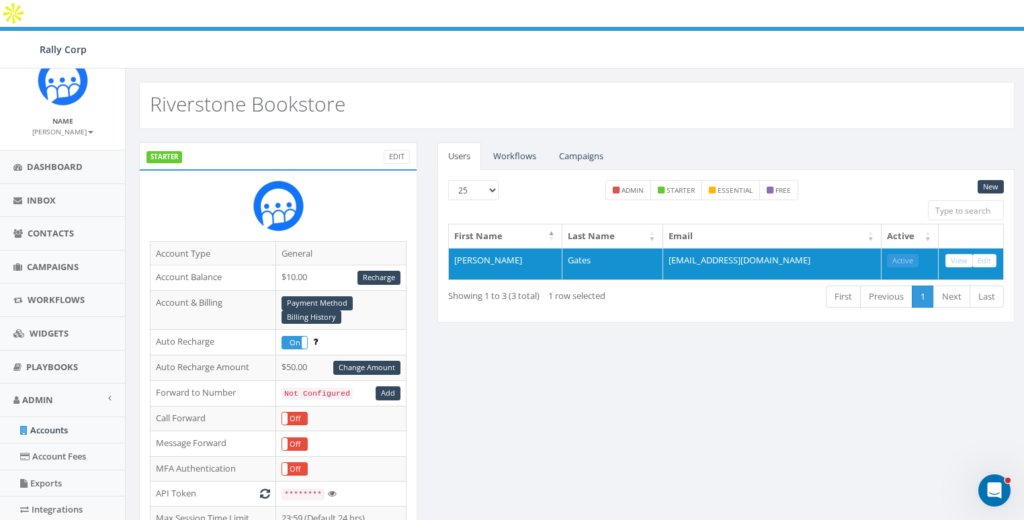
click at [621, 315] on div "STARTER Edit Account Type General Account Balance $10.00 Recharge Account & Bil…" at bounding box center [577, 528] width 896 height 771
click at [405, 150] on link "Edit" at bounding box center [397, 157] width 26 height 14
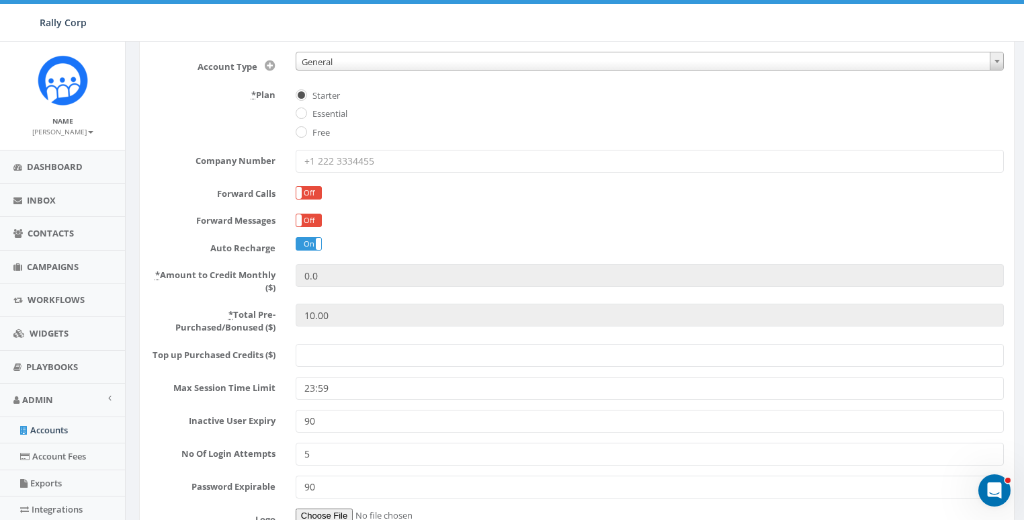
scroll to position [285, 0]
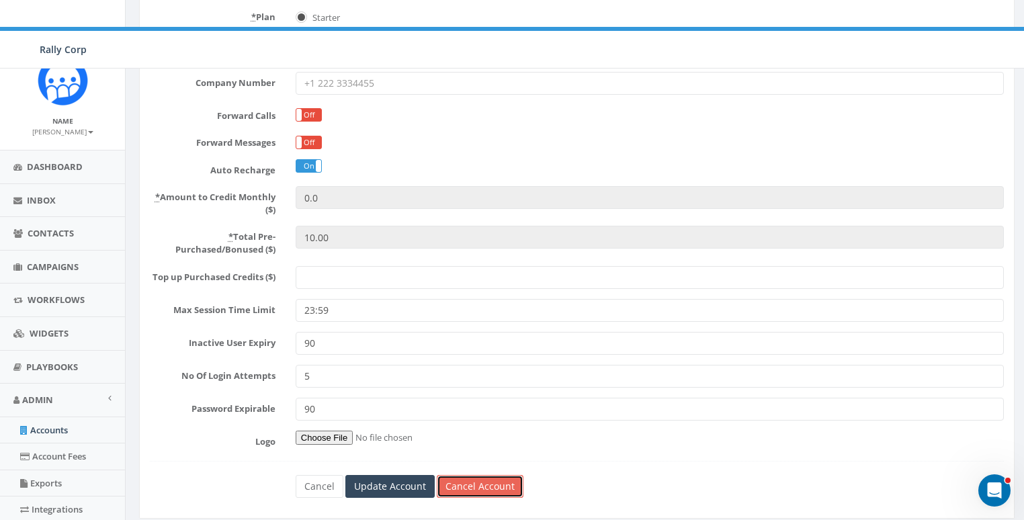
click at [499, 475] on link "Cancel Account" at bounding box center [480, 486] width 87 height 23
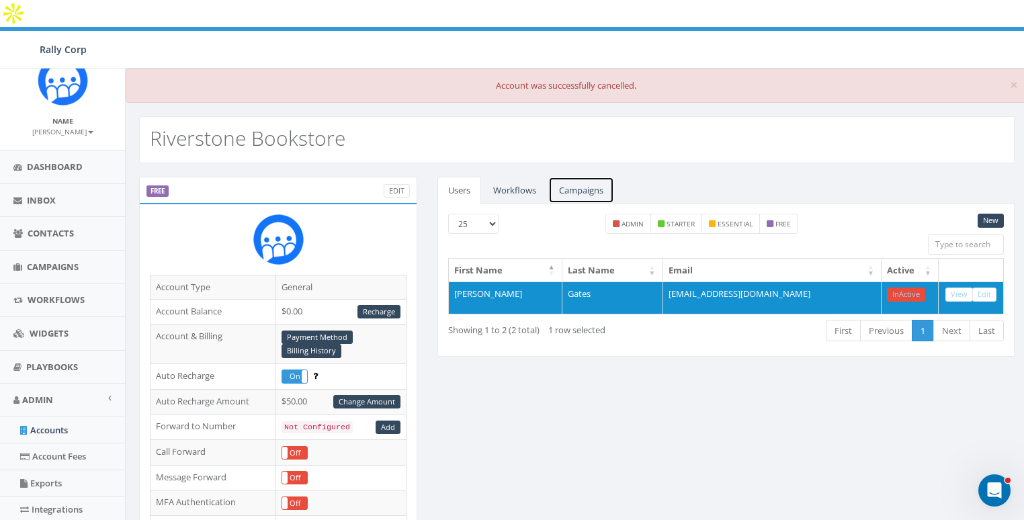
click at [577, 177] on link "Campaigns" at bounding box center [582, 191] width 66 height 28
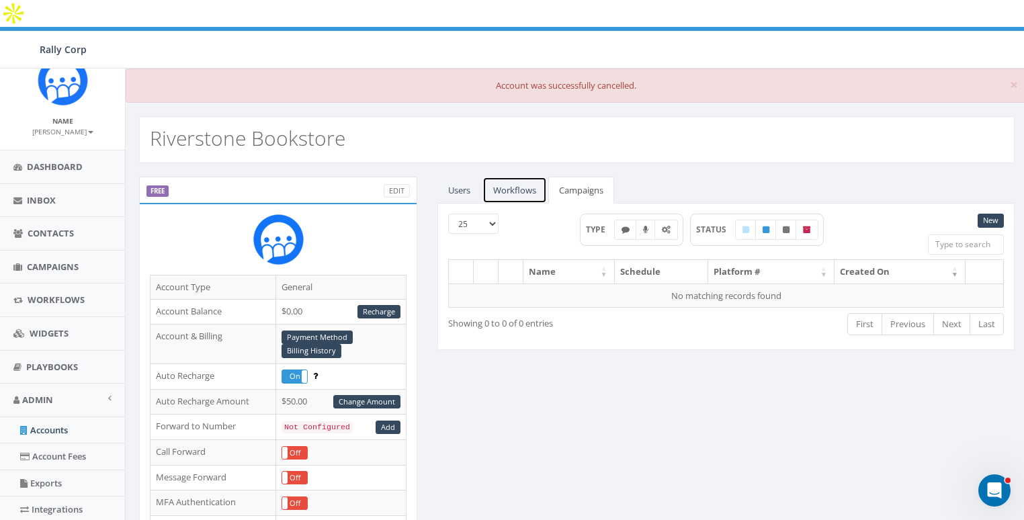
drag, startPoint x: 520, startPoint y: 159, endPoint x: 547, endPoint y: 159, distance: 26.9
click at [520, 177] on link "Workflows" at bounding box center [515, 191] width 65 height 28
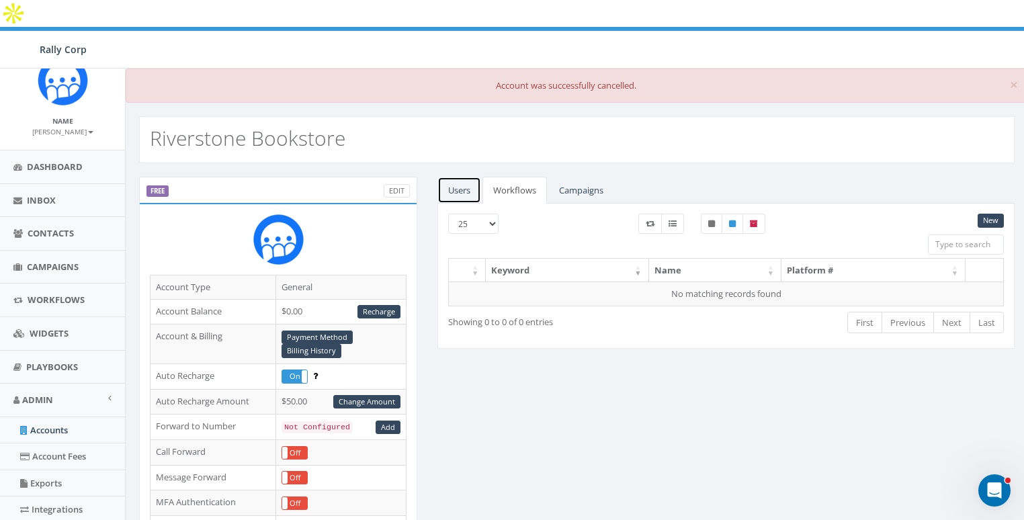
click at [475, 177] on link "Users" at bounding box center [460, 191] width 44 height 28
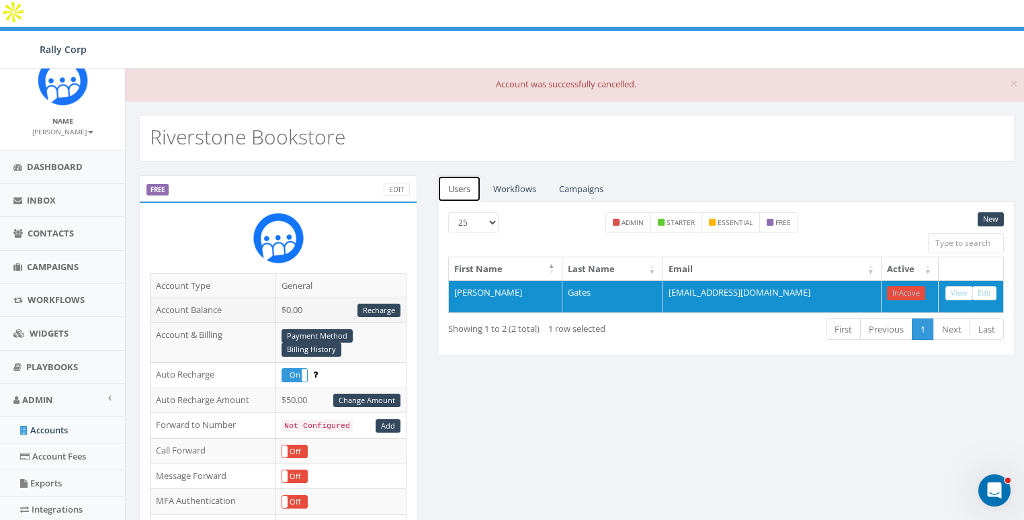
scroll to position [471, 0]
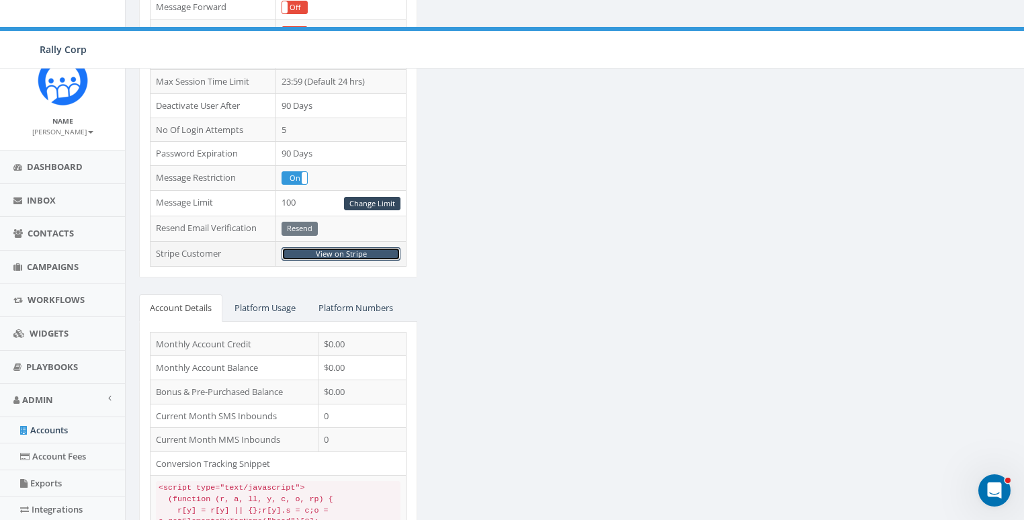
click at [356, 247] on link "View on Stripe" at bounding box center [341, 254] width 119 height 14
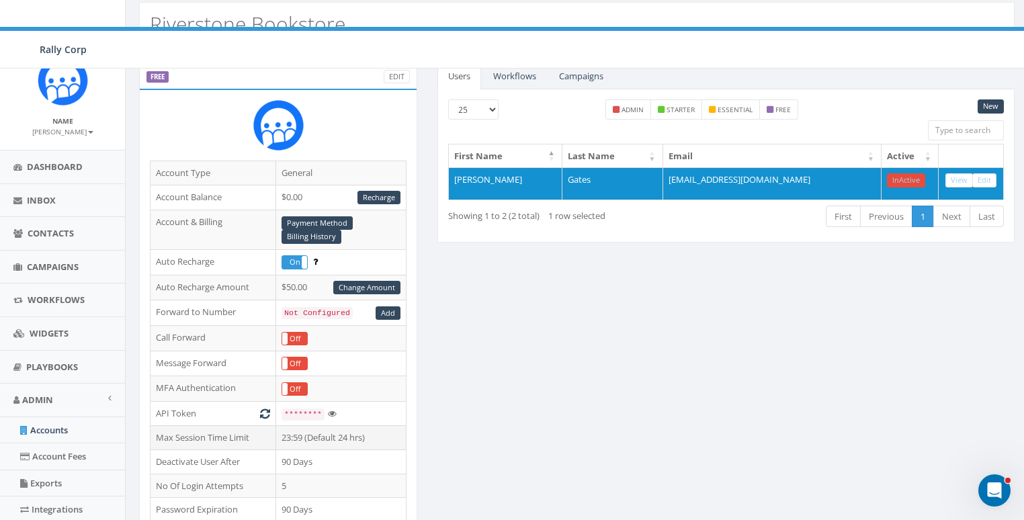
scroll to position [0, 0]
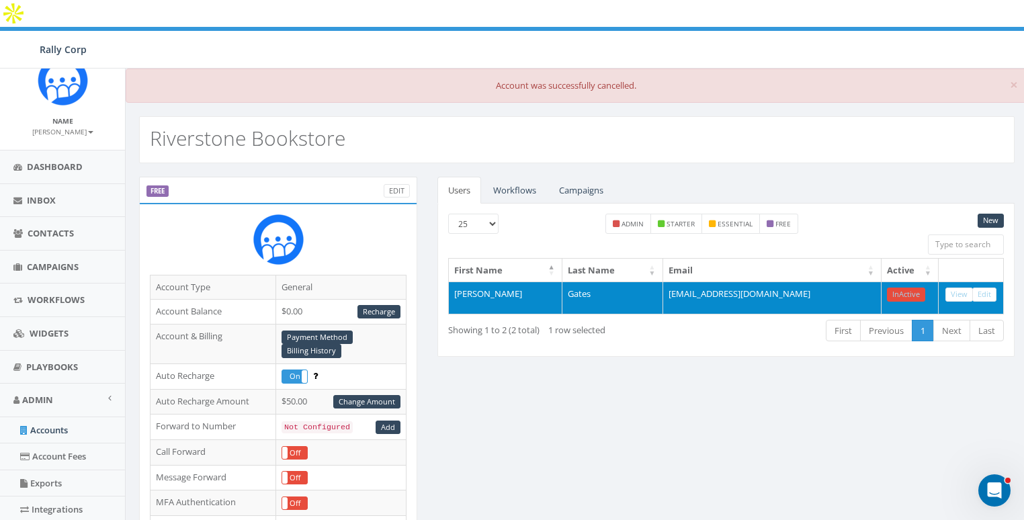
click at [737, 282] on td "[EMAIL_ADDRESS][DOMAIN_NAME]" at bounding box center [772, 298] width 218 height 32
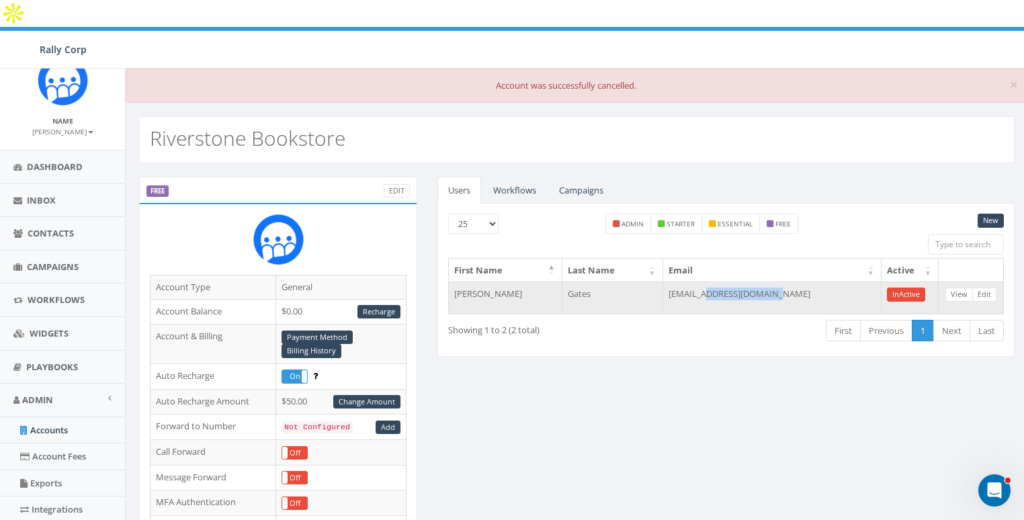
click at [737, 282] on td "[EMAIL_ADDRESS][DOMAIN_NAME]" at bounding box center [772, 298] width 218 height 32
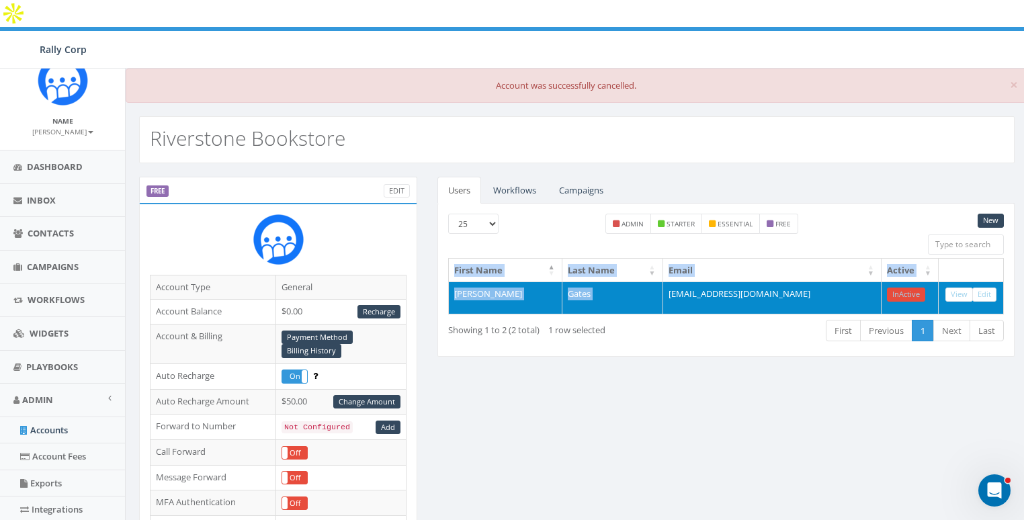
click at [737, 282] on td "[EMAIL_ADDRESS][DOMAIN_NAME]" at bounding box center [772, 298] width 218 height 32
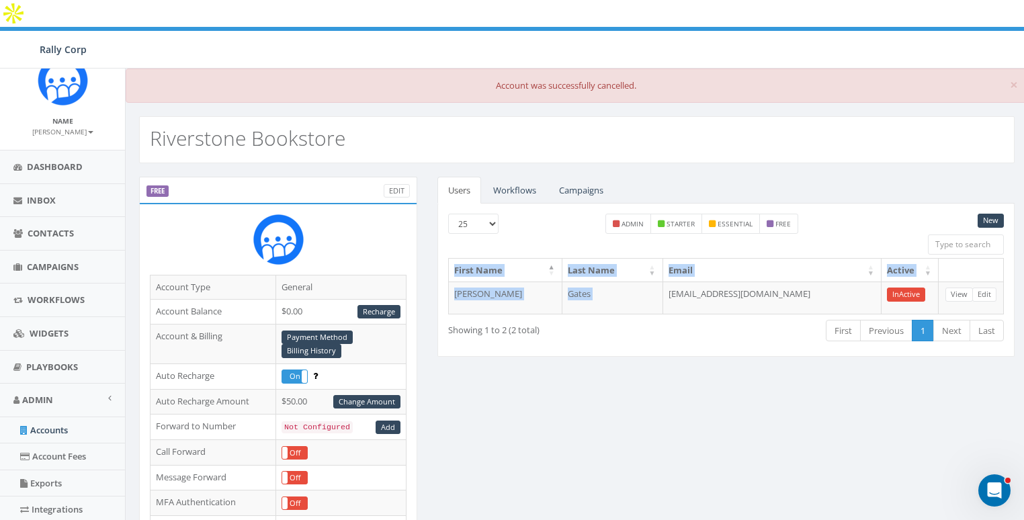
copy table "First Name Last Name Email Active Whitney Gates"
